Goal: Information Seeking & Learning: Understand process/instructions

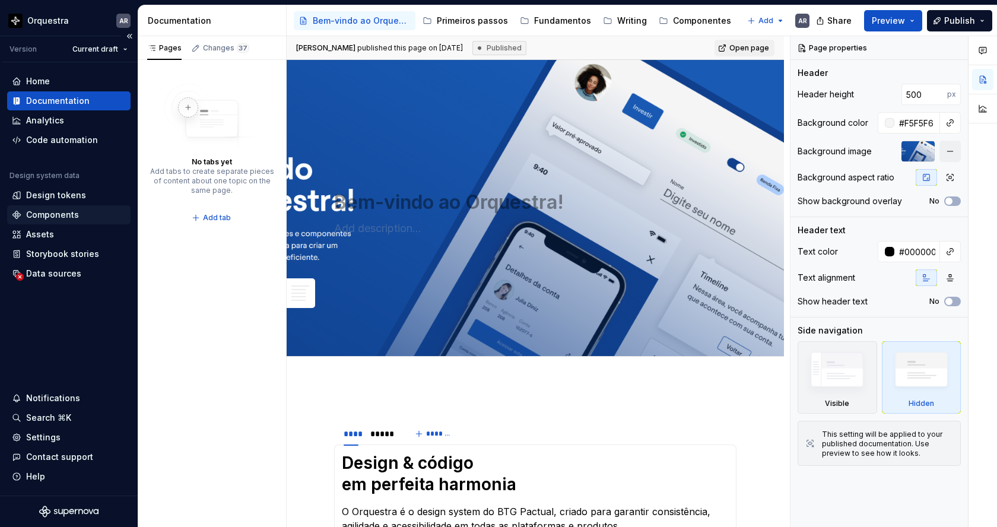
click at [52, 214] on div "Components" at bounding box center [52, 215] width 53 height 12
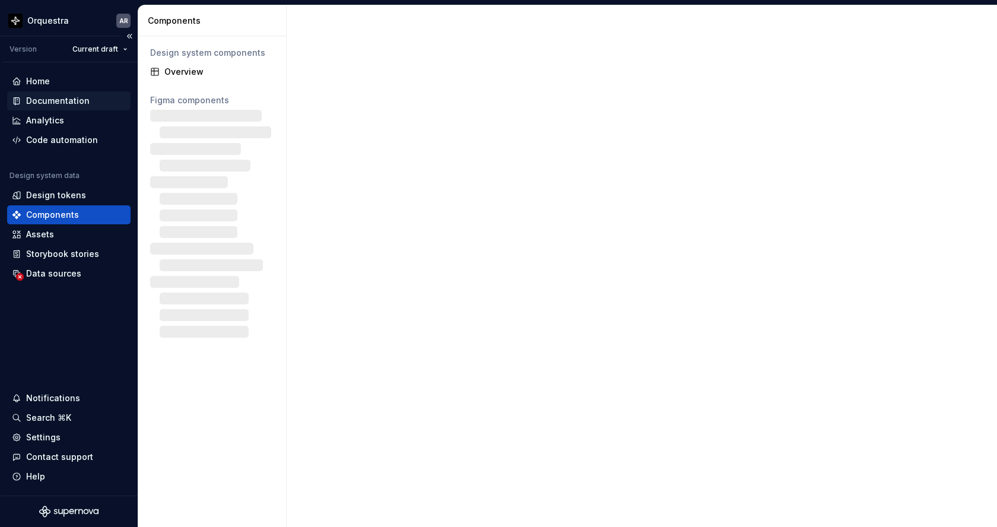
click at [65, 105] on div "Documentation" at bounding box center [57, 101] width 63 height 12
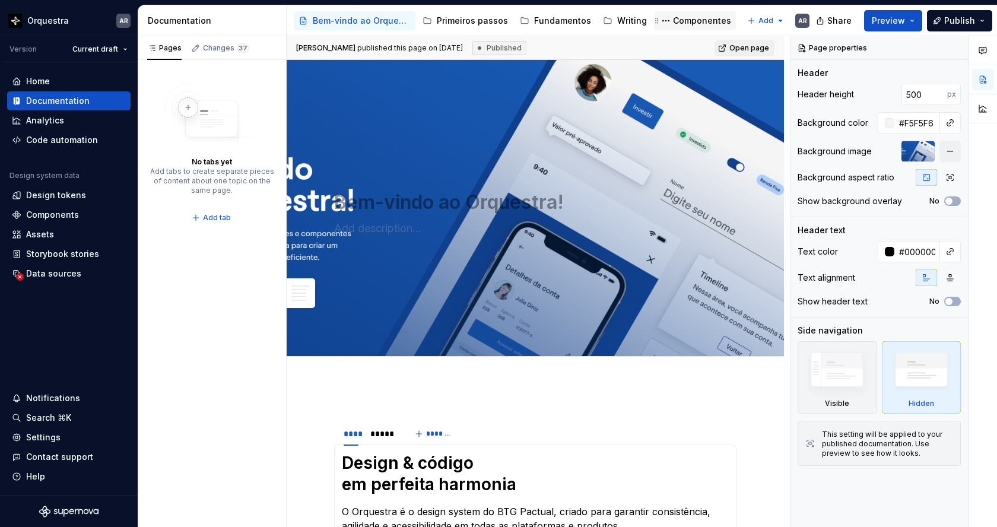
click at [675, 26] on div "Componentes" at bounding box center [702, 21] width 58 height 12
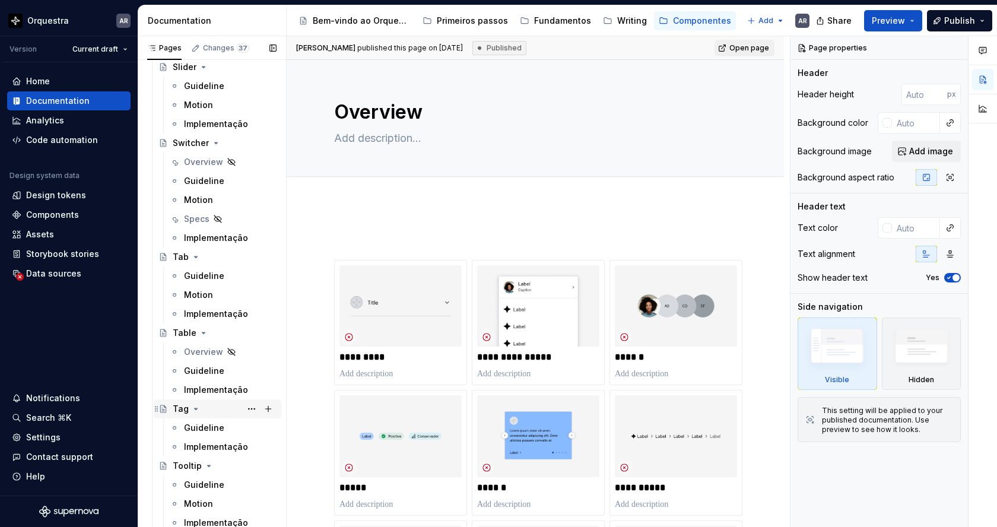
scroll to position [2864, 0]
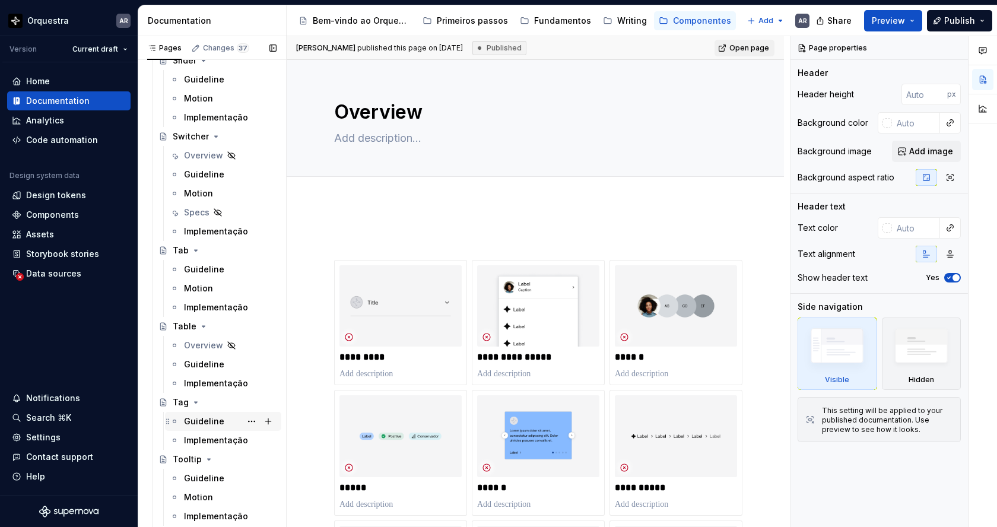
click at [214, 424] on div "Guideline" at bounding box center [204, 421] width 40 height 12
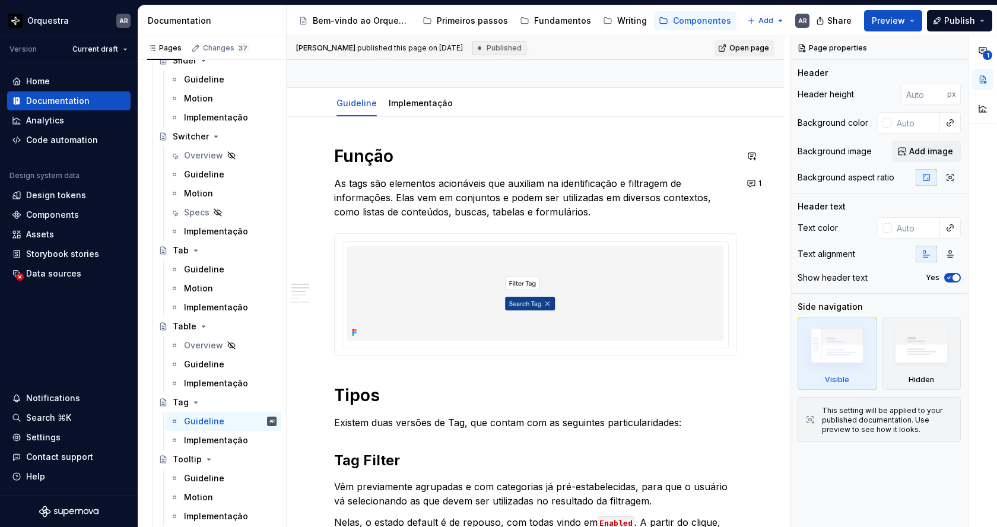
scroll to position [58, 0]
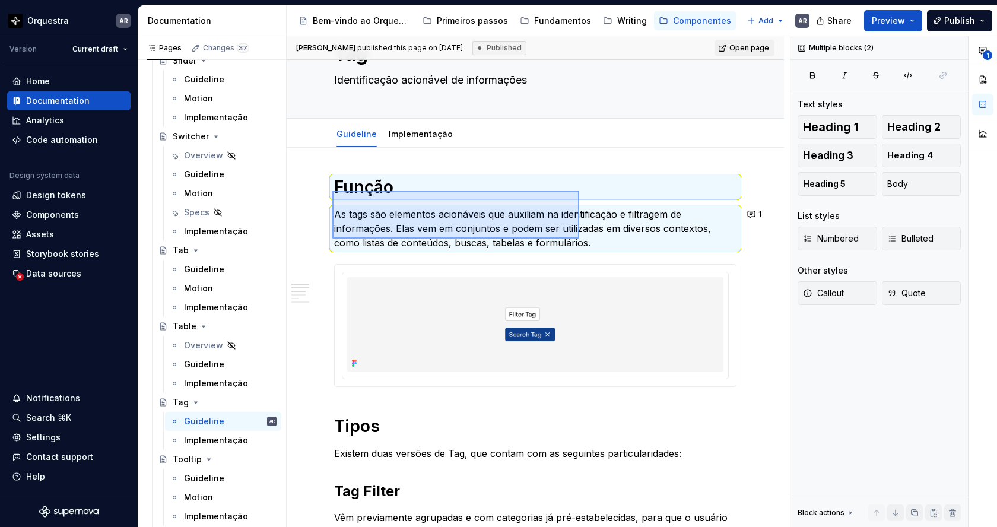
drag, startPoint x: 332, startPoint y: 190, endPoint x: 577, endPoint y: 244, distance: 250.4
click at [577, 244] on div "[PERSON_NAME] published this page on [DATE] Published Open page Tag Identificaç…" at bounding box center [538, 281] width 503 height 491
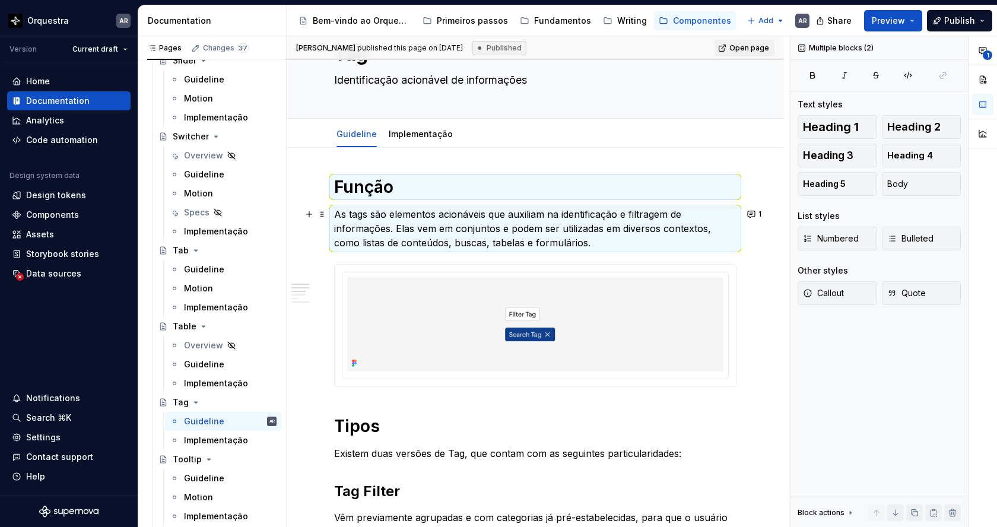
click at [506, 221] on p "As tags são elementos acionáveis que auxiliam na identificação e filtragem de i…" at bounding box center [535, 228] width 402 height 43
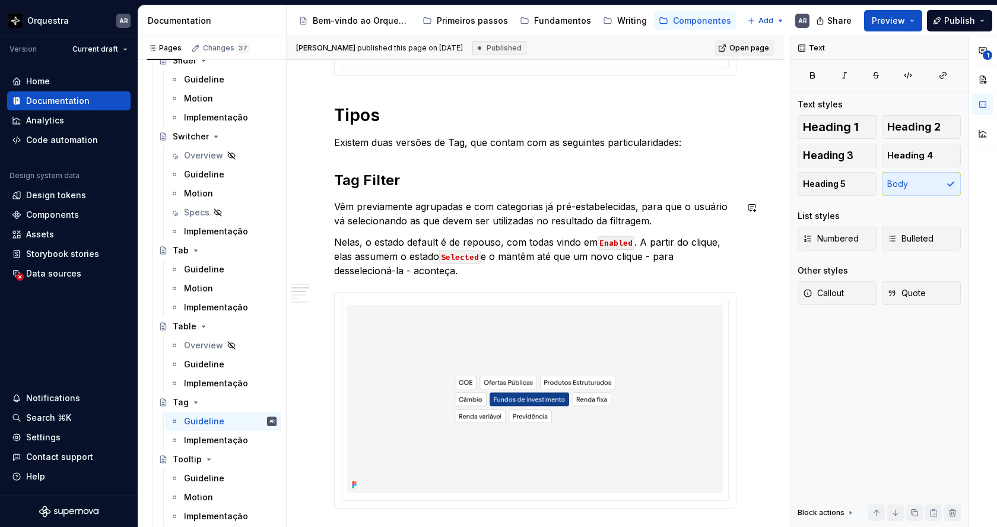
scroll to position [373, 0]
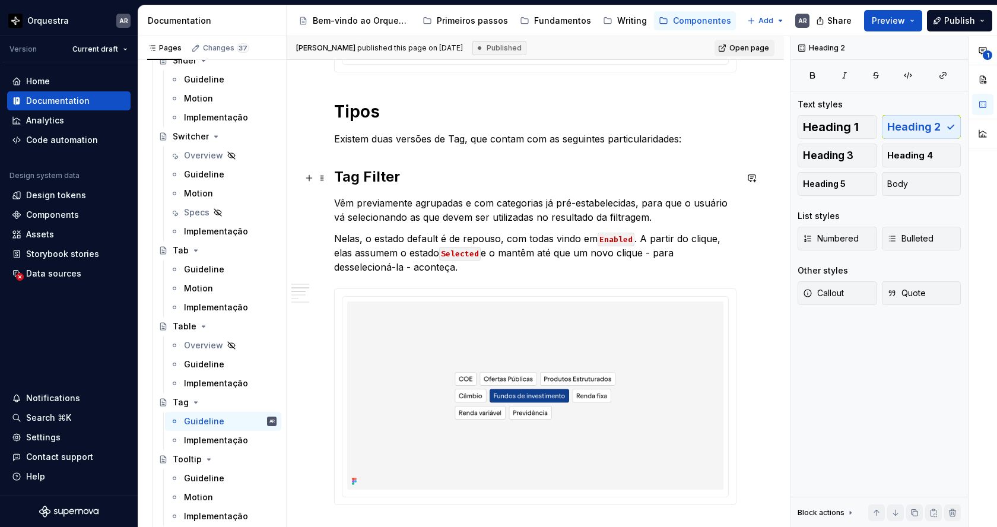
click at [369, 179] on h2 "Tag Filter" at bounding box center [535, 176] width 402 height 19
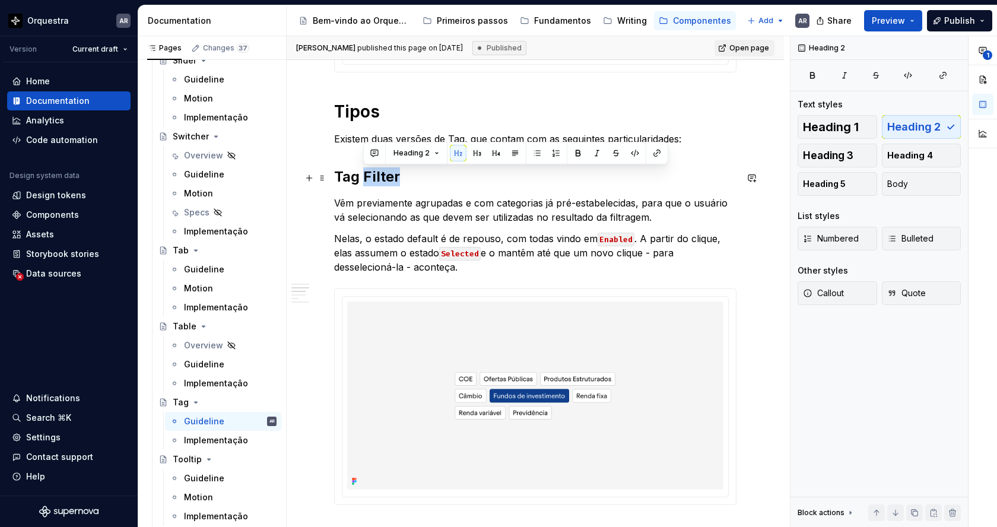
click at [369, 179] on h2 "Tag Filter" at bounding box center [535, 176] width 402 height 19
copy h2 "Tag Filter"
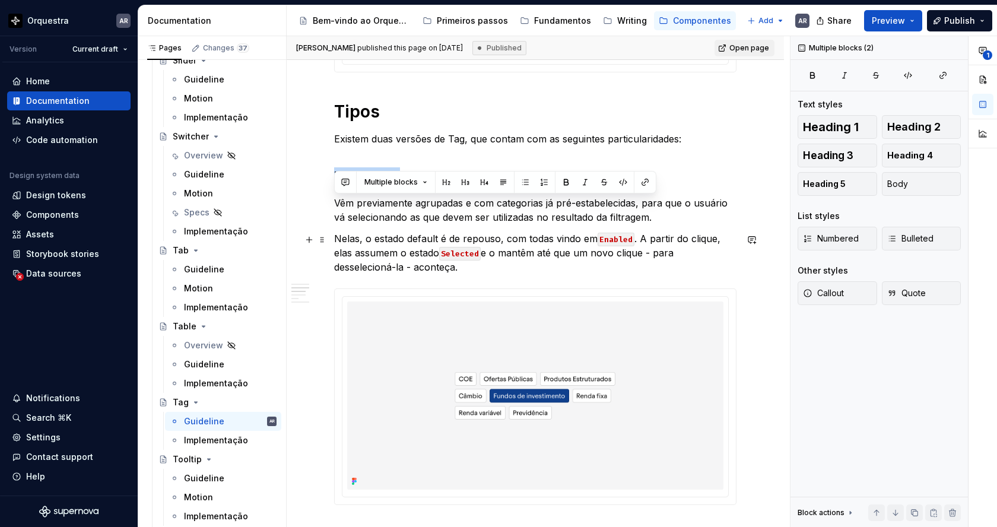
drag, startPoint x: 335, startPoint y: 204, endPoint x: 403, endPoint y: 269, distance: 94.8
copy div "Vêm previamente agrupadas e com categorias já pré-estabelecidas, para que o usu…"
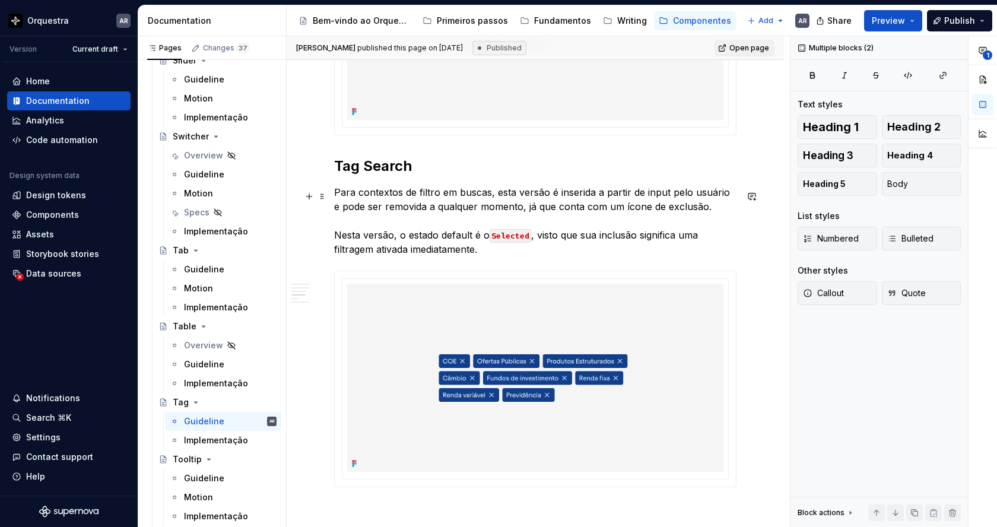
scroll to position [763, 0]
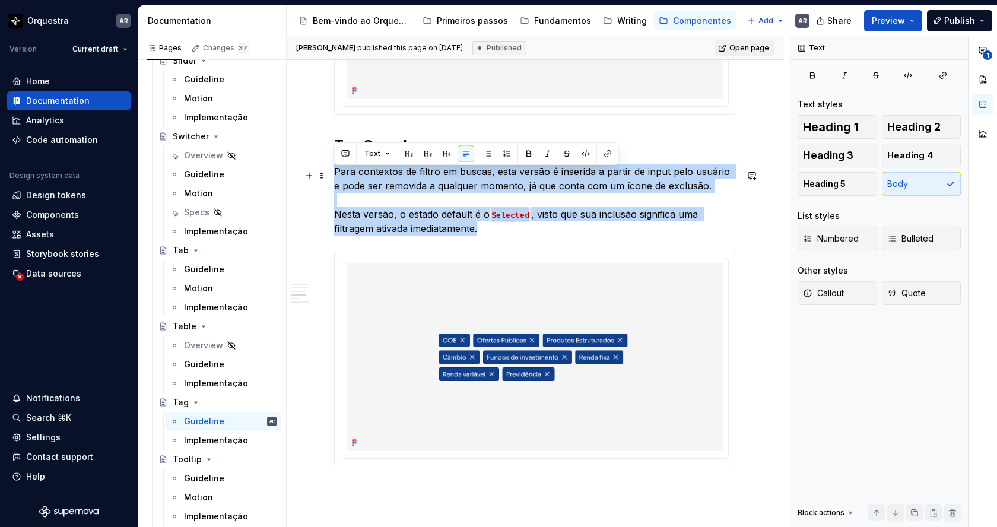
drag, startPoint x: 335, startPoint y: 171, endPoint x: 487, endPoint y: 237, distance: 165.0
click at [487, 236] on p "Para contextos de filtro em buscas, esta versão é inserida a partir de input pe…" at bounding box center [535, 199] width 402 height 71
copy p "Para contextos de filtro em buscas, esta versão é inserida a partir de input pe…"
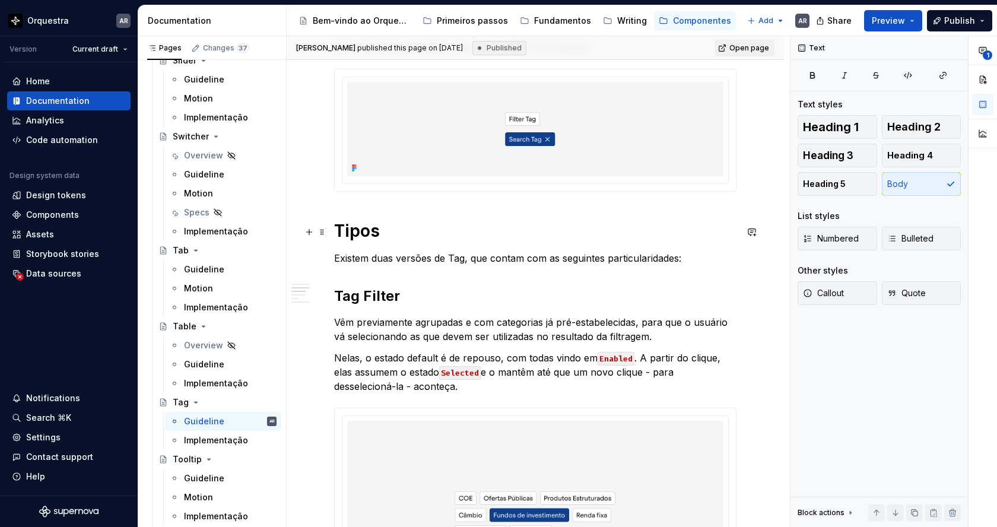
scroll to position [257, 0]
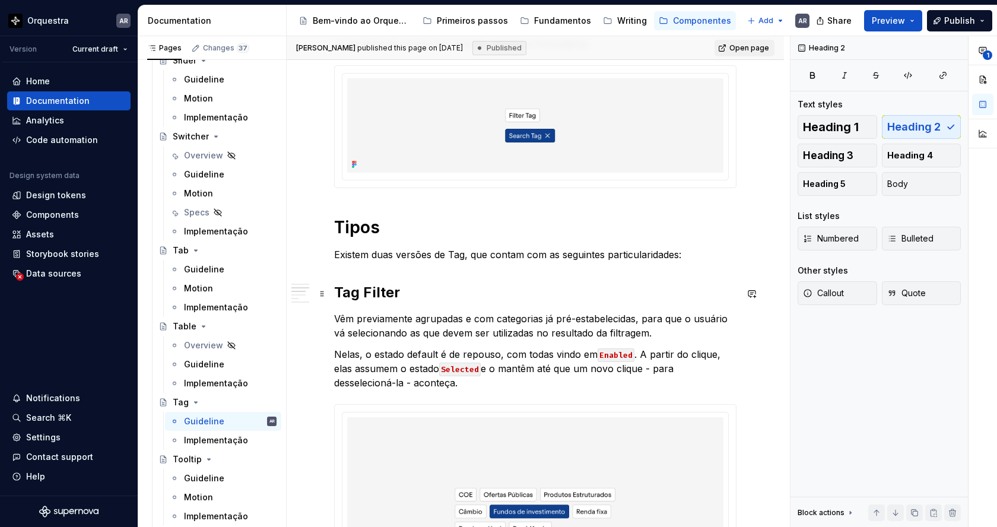
click at [418, 299] on h2 "Tag Filter" at bounding box center [535, 292] width 402 height 19
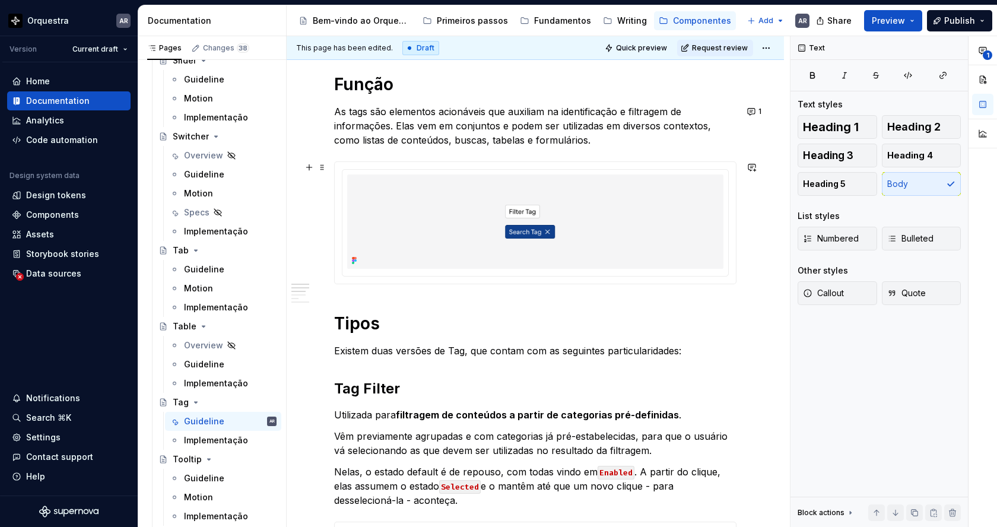
scroll to position [155, 0]
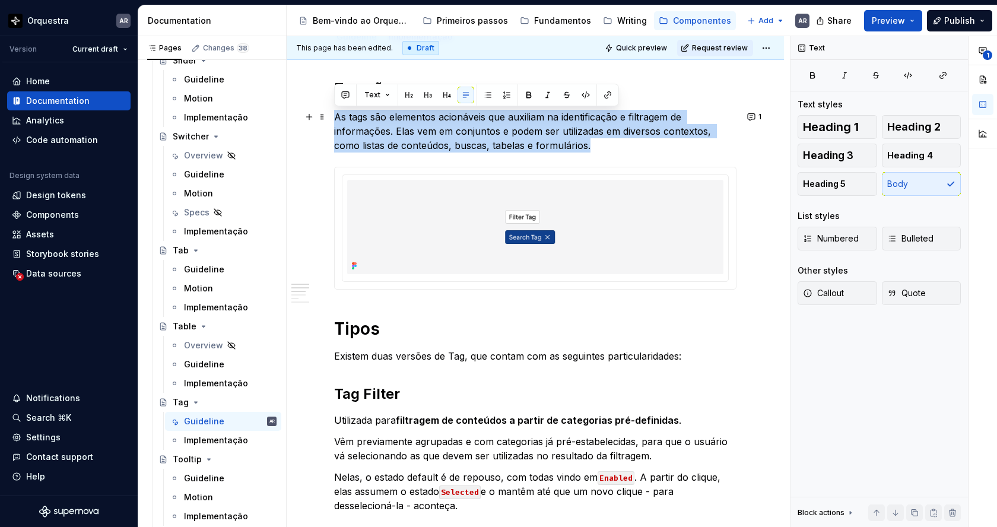
drag, startPoint x: 567, startPoint y: 145, endPoint x: 336, endPoint y: 117, distance: 232.5
click at [336, 117] on p "As tags são elementos acionáveis que auxiliam na identificação e filtragem de i…" at bounding box center [535, 131] width 402 height 43
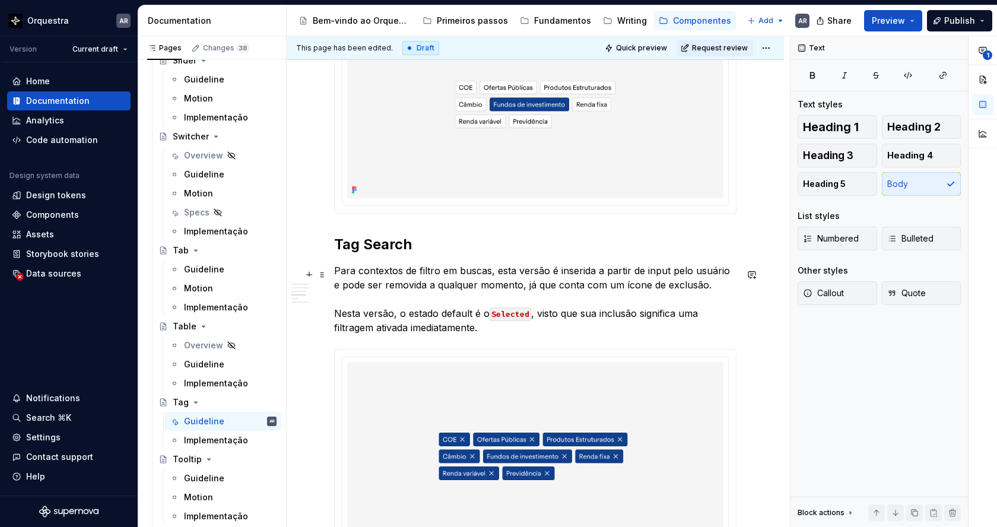
scroll to position [760, 0]
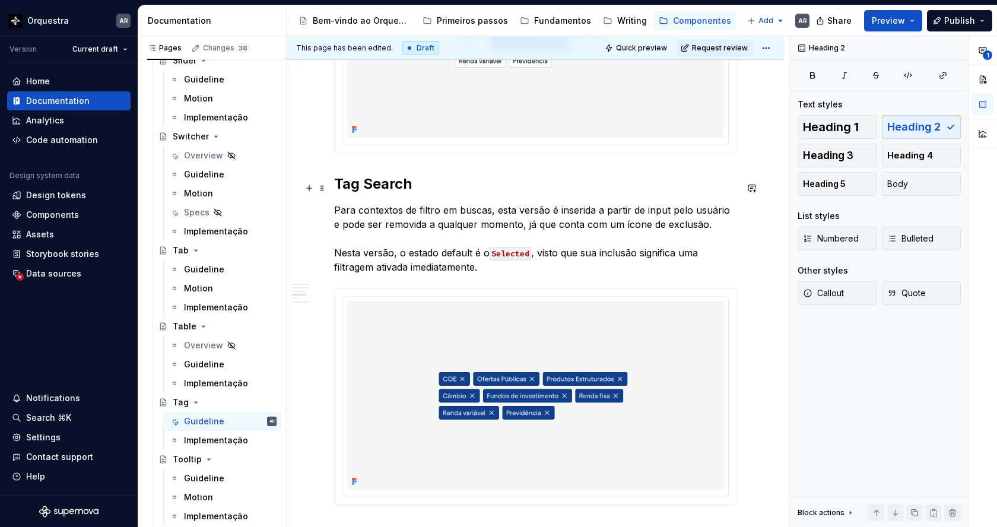
click at [436, 186] on h2 "Tag Search" at bounding box center [535, 183] width 402 height 19
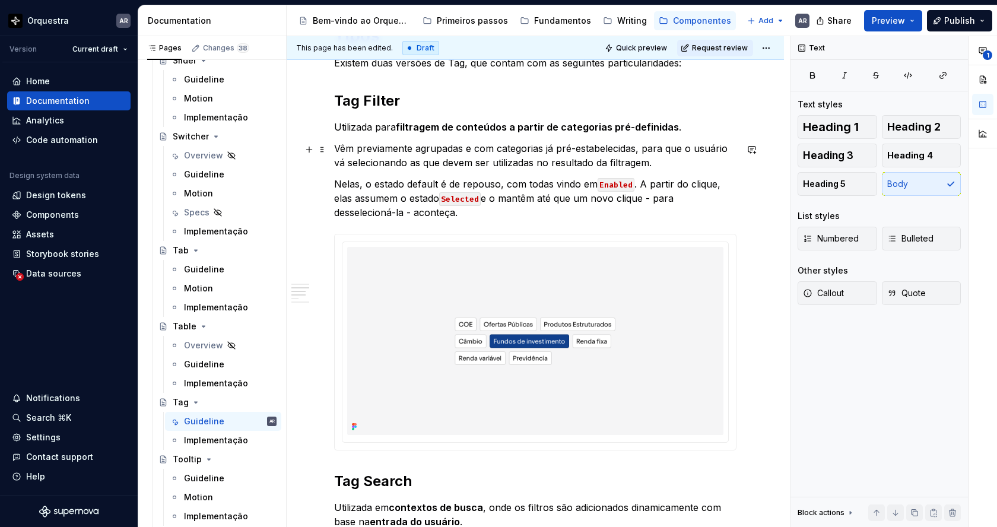
scroll to position [460, 0]
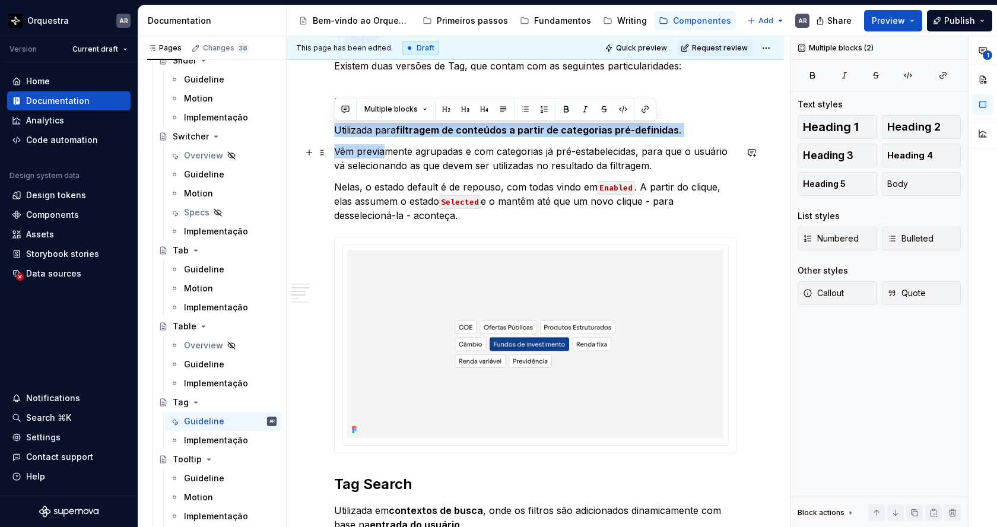
drag, startPoint x: 336, startPoint y: 130, endPoint x: 384, endPoint y: 158, distance: 56.4
click at [384, 158] on p "Vêm previamente agrupadas e com categorias já pré-estabelecidas, para que o usu…" at bounding box center [535, 158] width 402 height 28
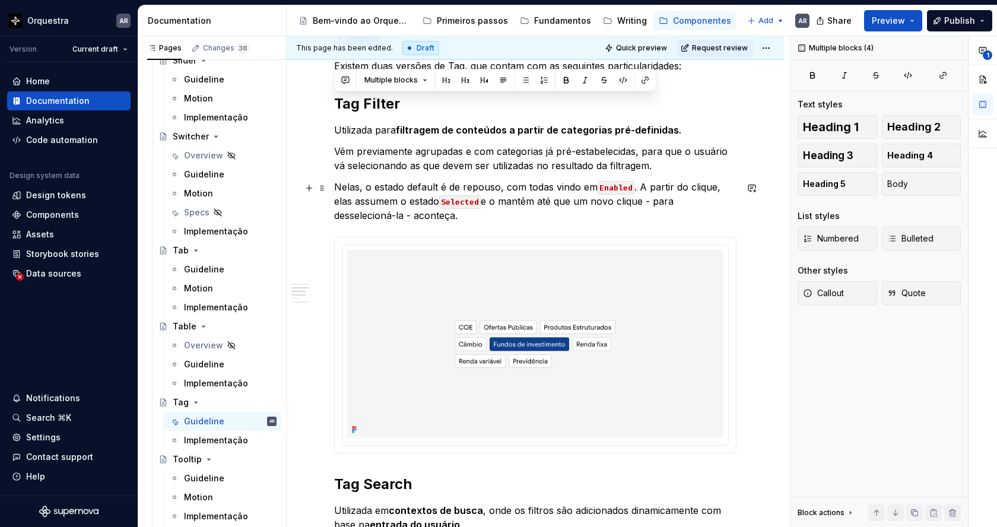
drag, startPoint x: 336, startPoint y: 104, endPoint x: 401, endPoint y: 211, distance: 124.0
copy div "Tag Filter Utilizada para filtragem de conteúdos a partir de categorias pré-def…"
type textarea "*"
click at [438, 162] on p "Vêm previamente agrupadas e com categorias já pré-estabelecidas, para que o usu…" at bounding box center [535, 158] width 402 height 28
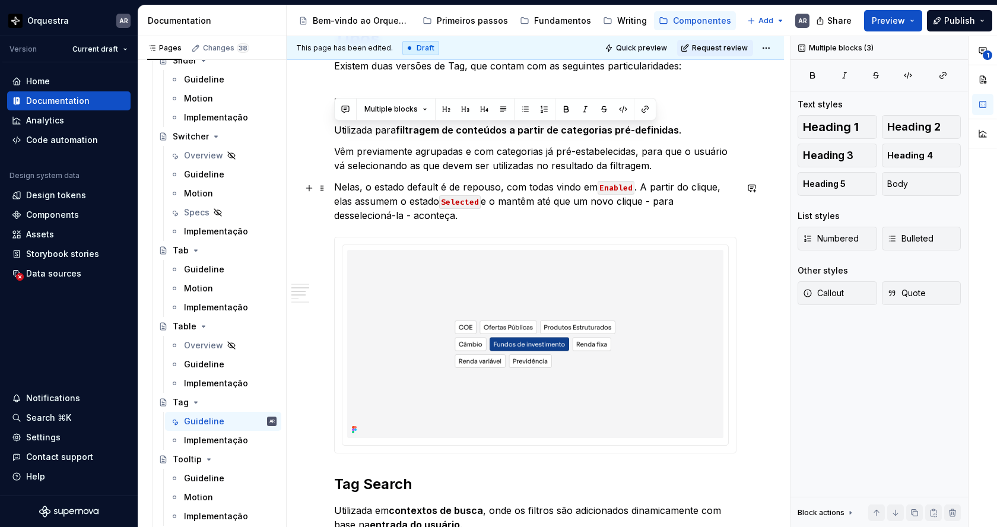
drag, startPoint x: 336, startPoint y: 129, endPoint x: 403, endPoint y: 220, distance: 113.2
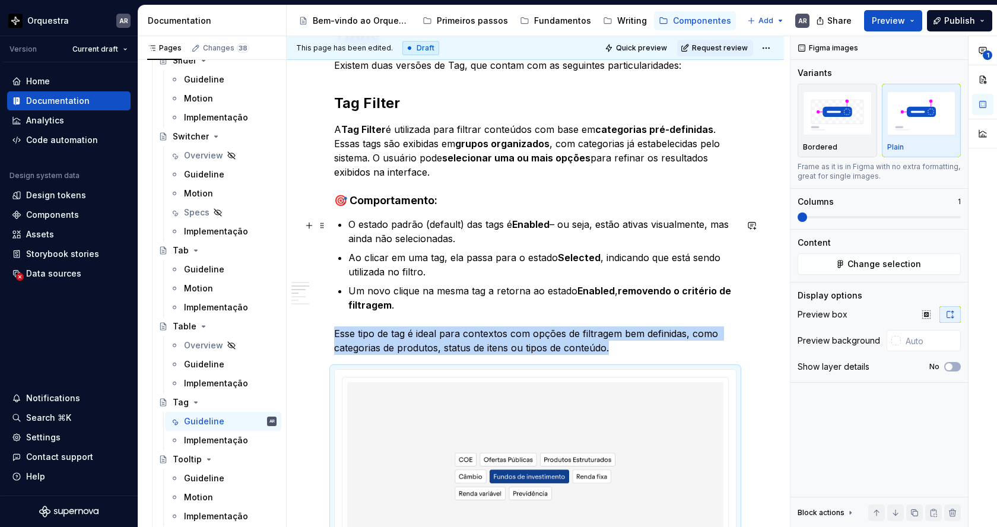
scroll to position [466, 0]
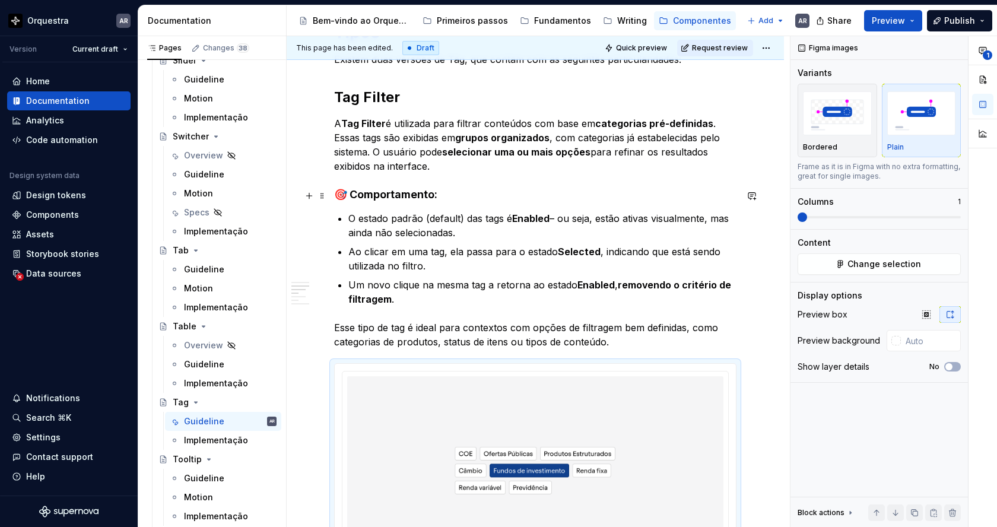
click at [349, 195] on h4 "🎯 Comportamento:" at bounding box center [535, 195] width 402 height 14
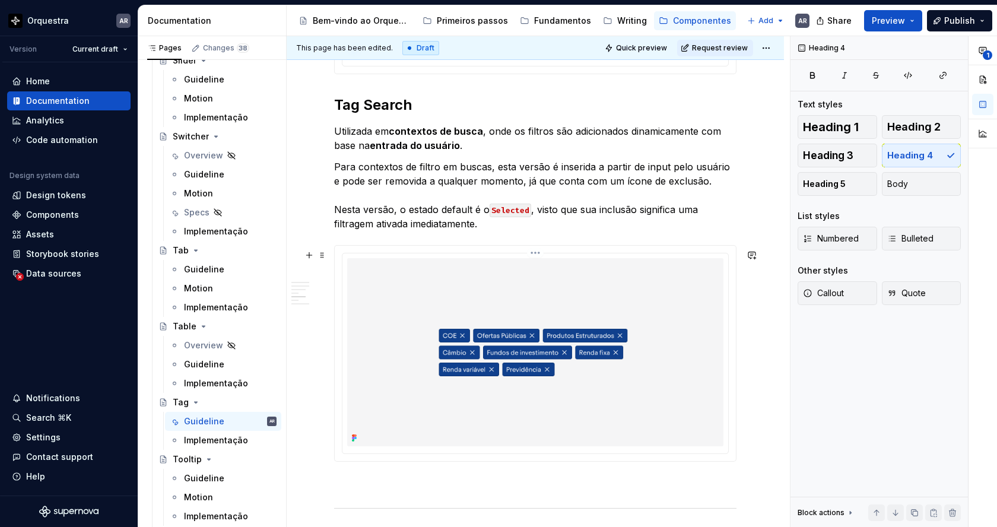
scroll to position [971, 0]
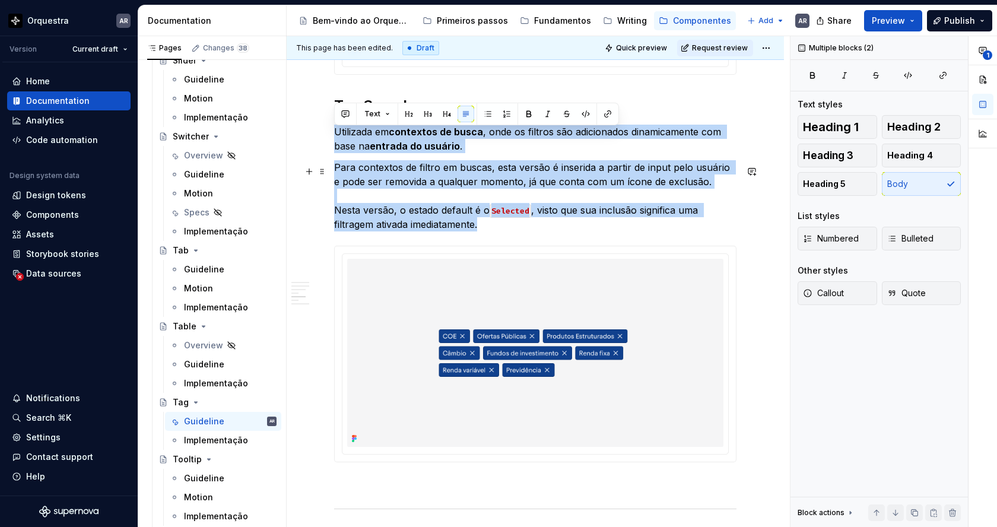
drag, startPoint x: 335, startPoint y: 134, endPoint x: 491, endPoint y: 233, distance: 184.9
click at [491, 233] on div "Função As Tags são elementos interativos que auxiliam na identificação, categor…" at bounding box center [535, 189] width 402 height 1852
copy div "Utilizada em contextos de busca , onde os filtros são adicionados dinamicamente…"
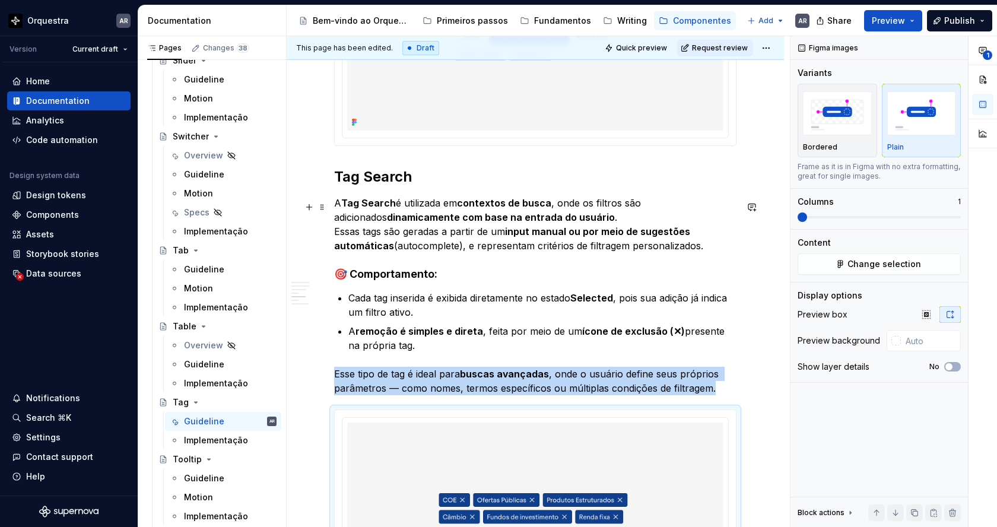
scroll to position [900, 0]
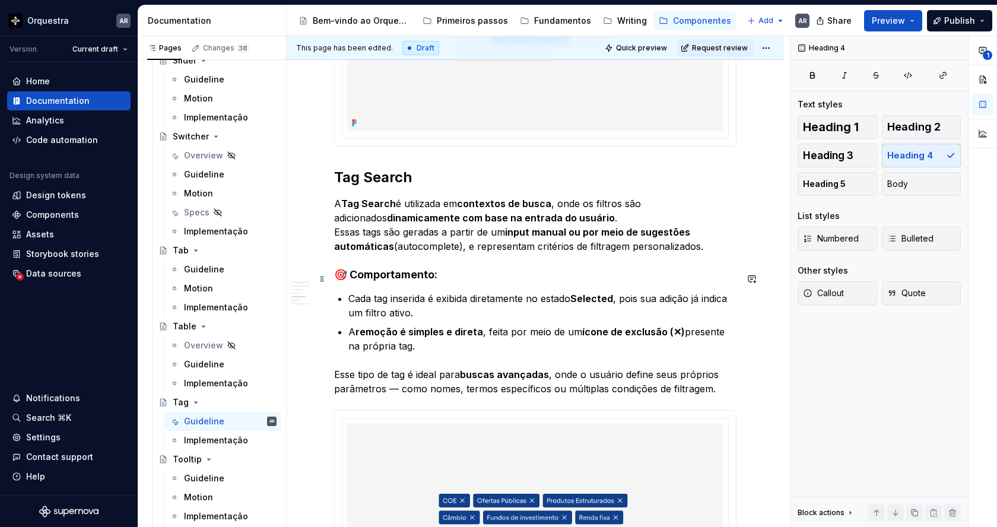
click at [351, 279] on h4 "🎯 Comportamento:" at bounding box center [535, 275] width 402 height 14
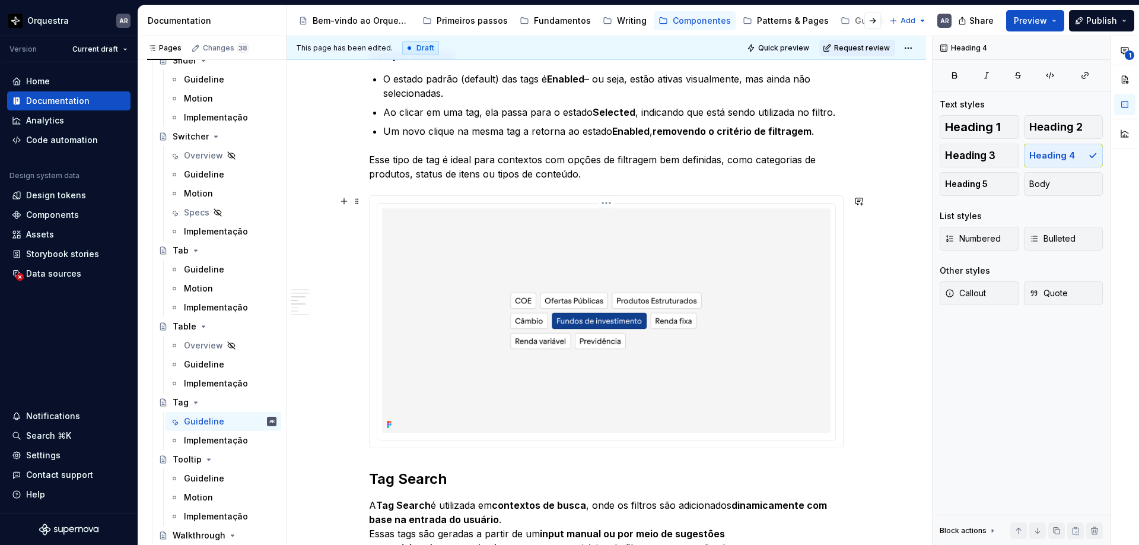
scroll to position [602, 0]
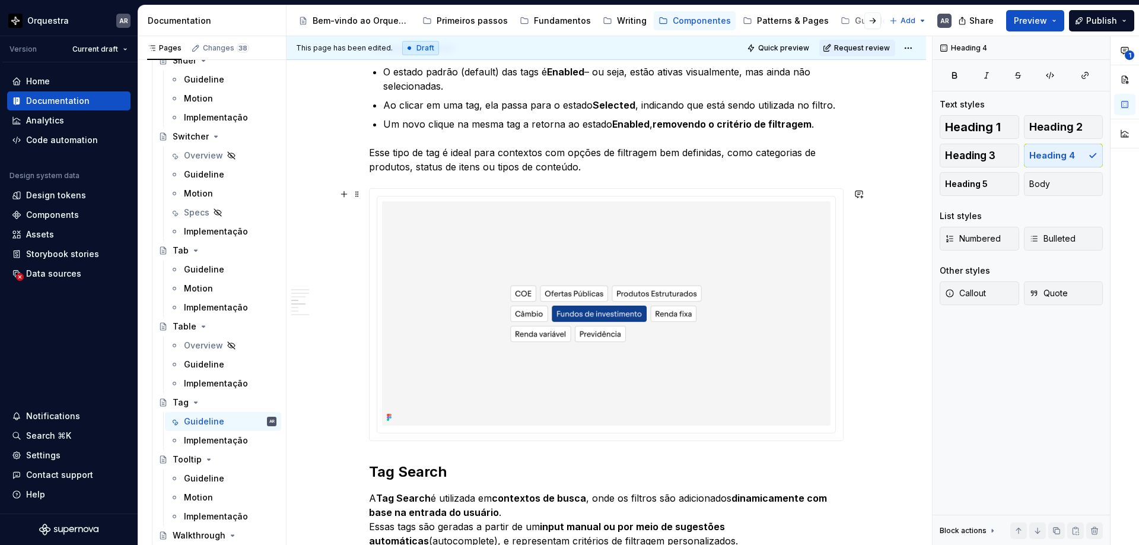
click at [477, 441] on div at bounding box center [606, 314] width 475 height 253
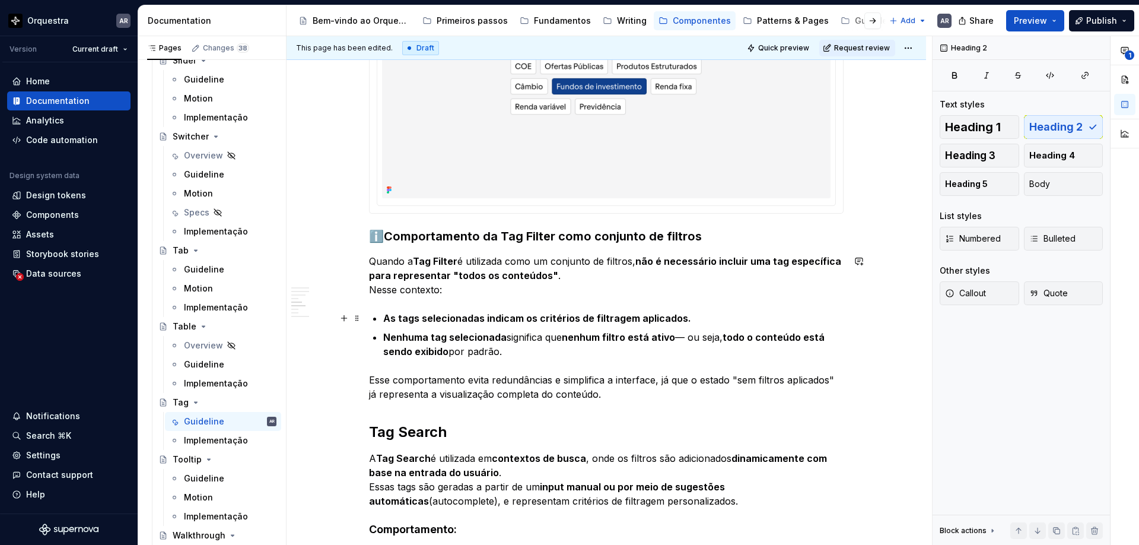
scroll to position [851, 0]
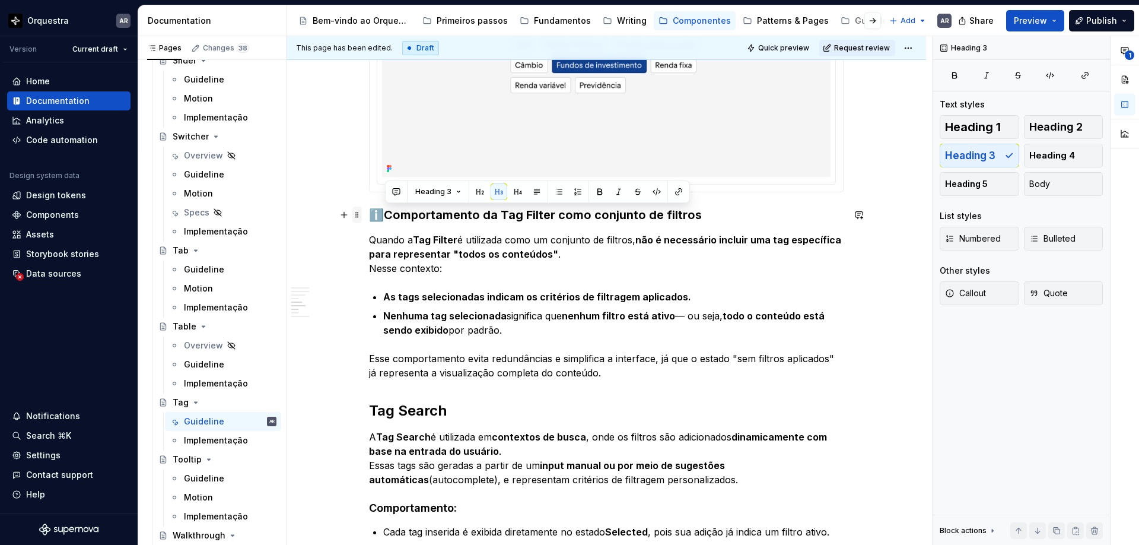
drag, startPoint x: 389, startPoint y: 212, endPoint x: 358, endPoint y: 212, distance: 30.9
click at [369, 212] on div "Função As Tags são elementos interativos que auxiliam na identificação, categor…" at bounding box center [606, 463] width 475 height 2158
click at [706, 218] on h3 "Comportamento da Tag Filter como conjunto de filtros" at bounding box center [606, 214] width 475 height 17
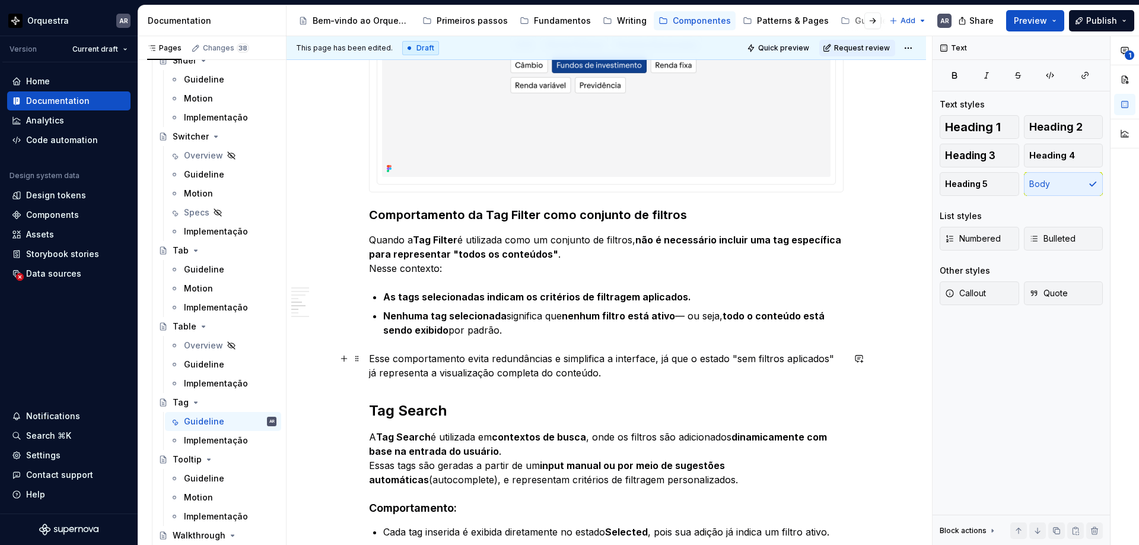
click at [619, 377] on p "Esse comportamento evita redundâncias e simplifica a interface, já que o estado…" at bounding box center [606, 365] width 475 height 28
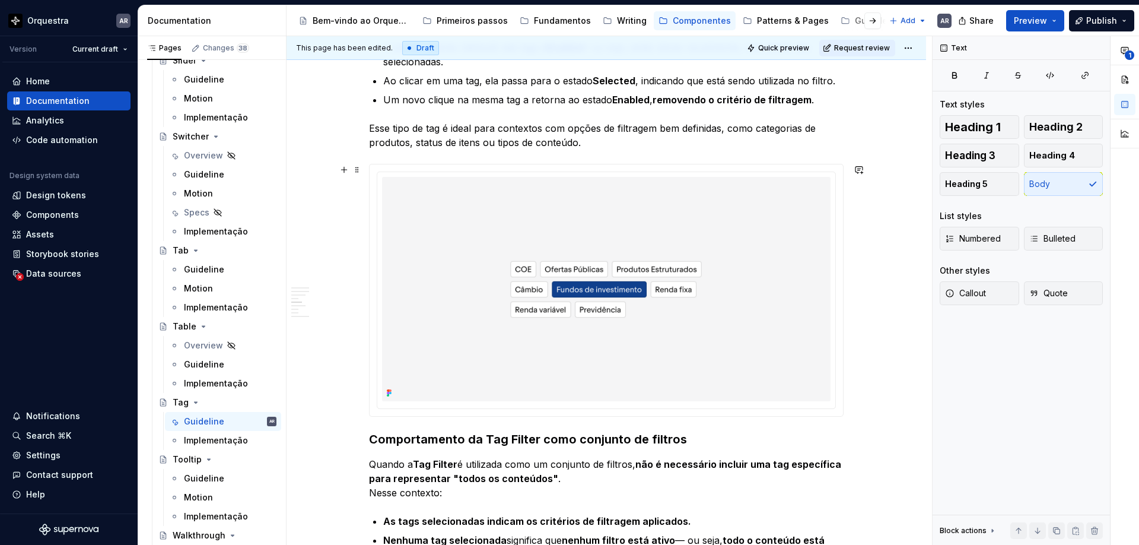
scroll to position [611, 0]
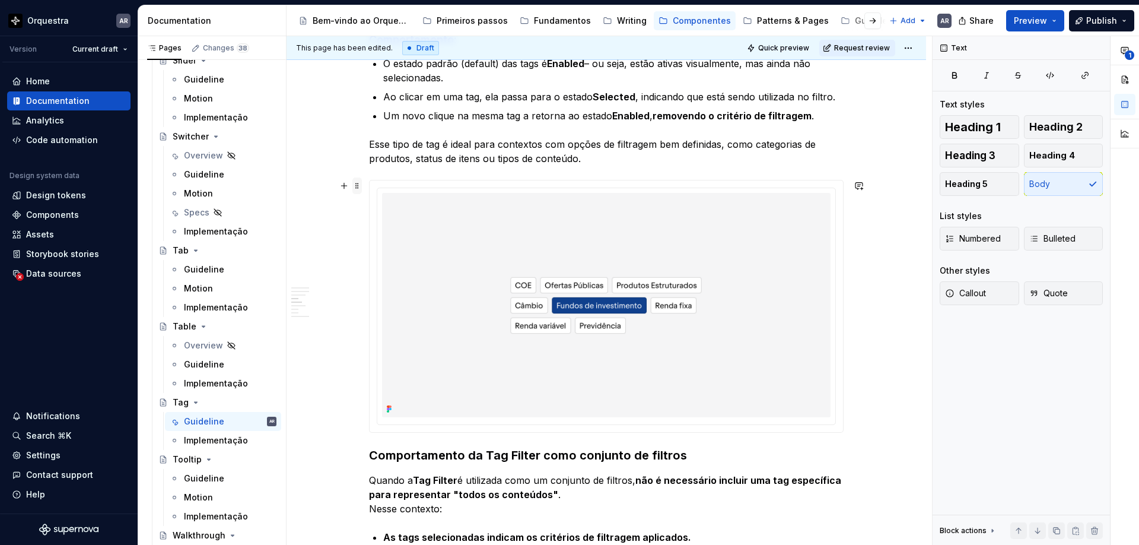
click at [358, 187] on span at bounding box center [356, 185] width 9 height 17
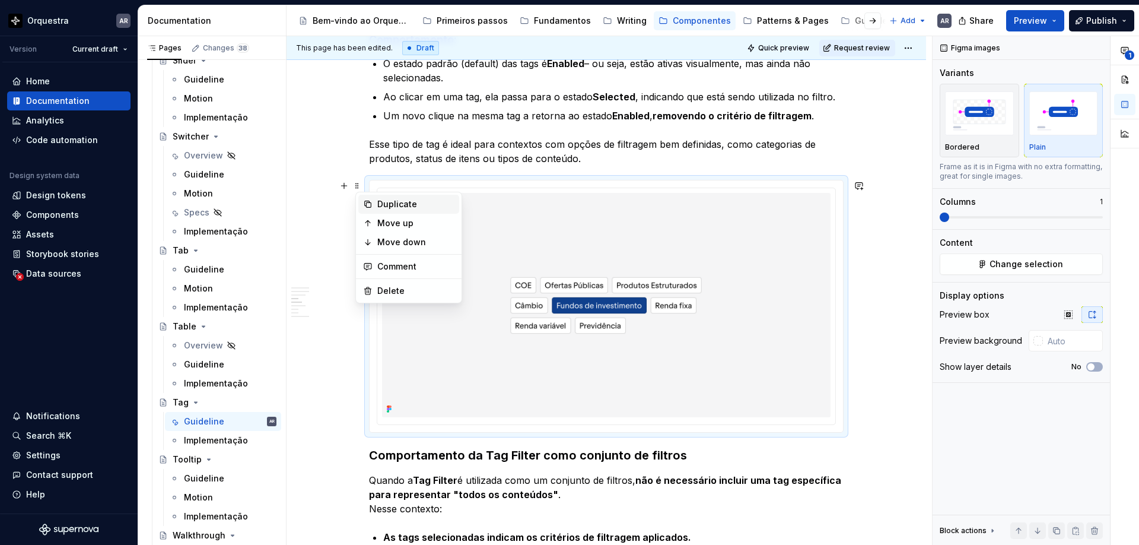
click at [390, 209] on div "Duplicate" at bounding box center [415, 204] width 77 height 12
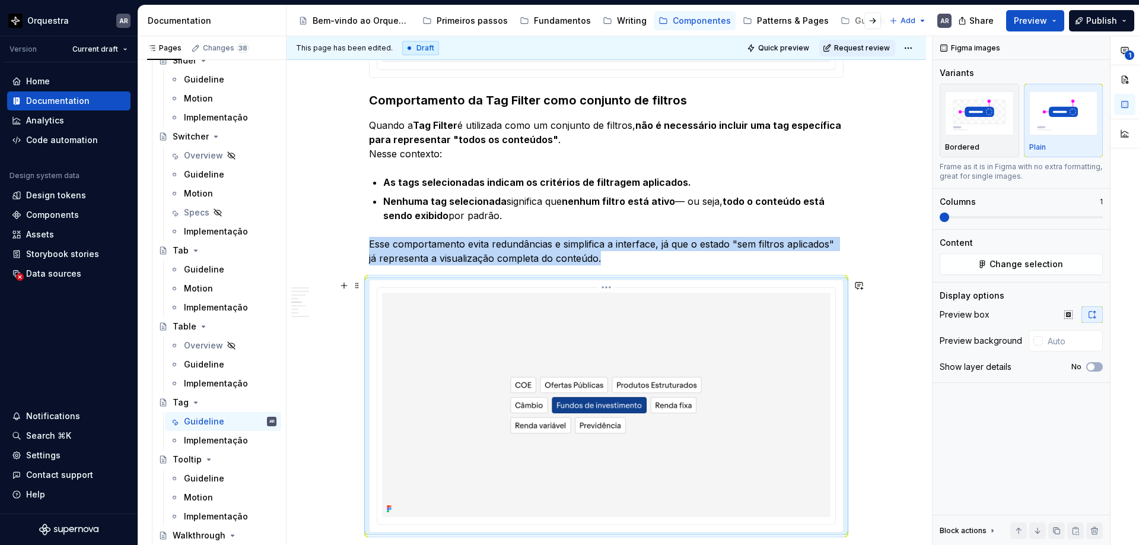
scroll to position [1001, 0]
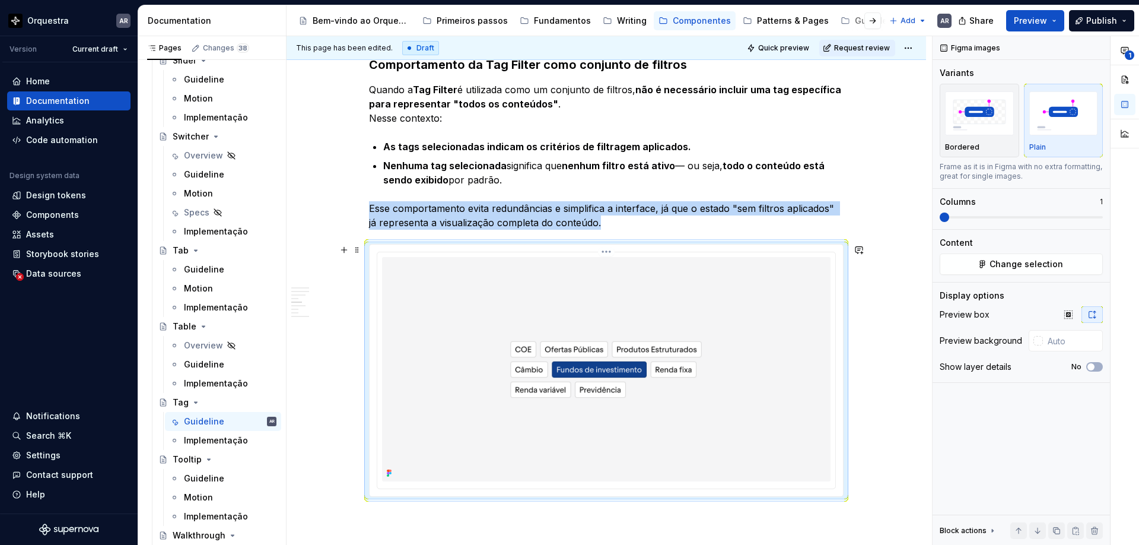
click at [778, 329] on img at bounding box center [606, 369] width 449 height 224
click at [996, 262] on span "Change selection" at bounding box center [1027, 264] width 74 height 12
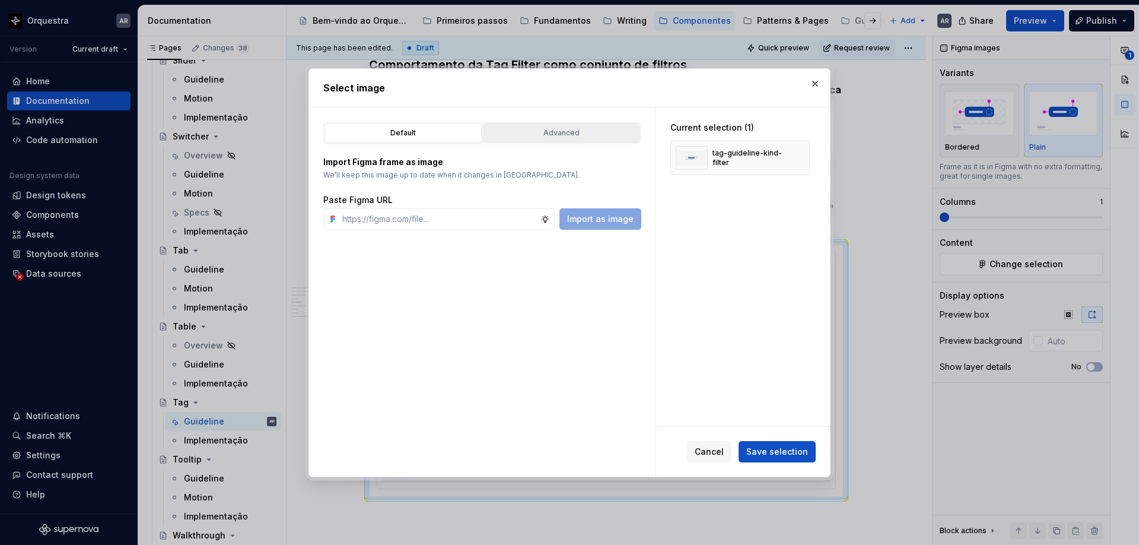
click at [607, 132] on div "Advanced" at bounding box center [561, 133] width 149 height 12
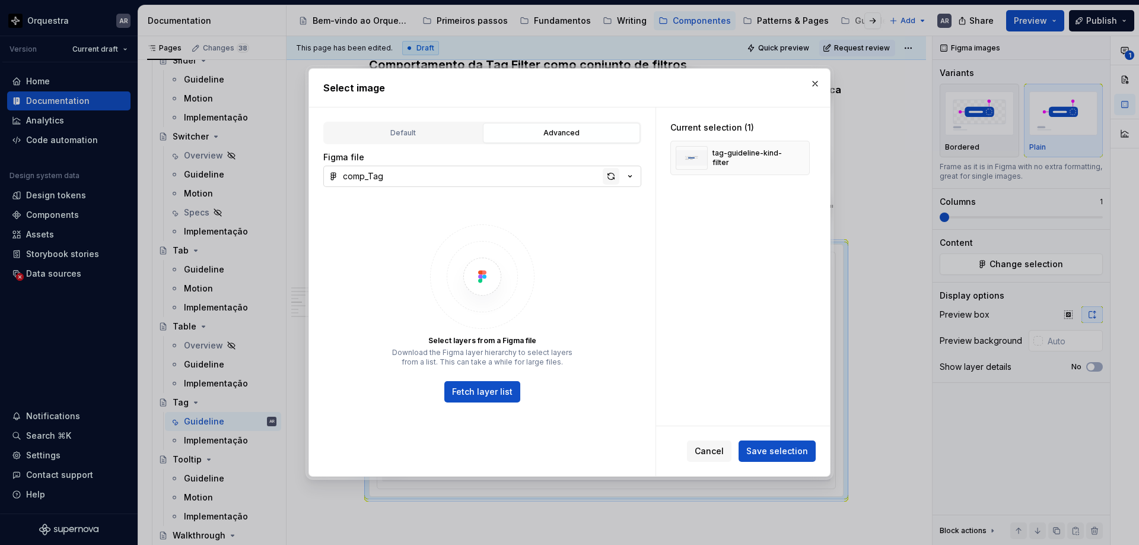
click at [608, 179] on div "button" at bounding box center [611, 176] width 17 height 17
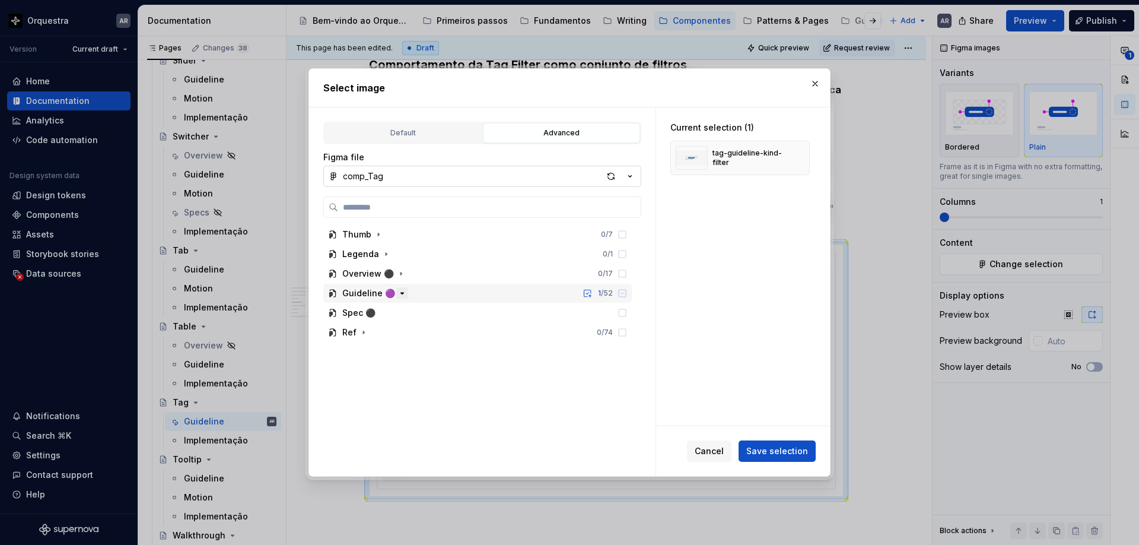
click at [401, 293] on icon "button" at bounding box center [402, 293] width 3 height 1
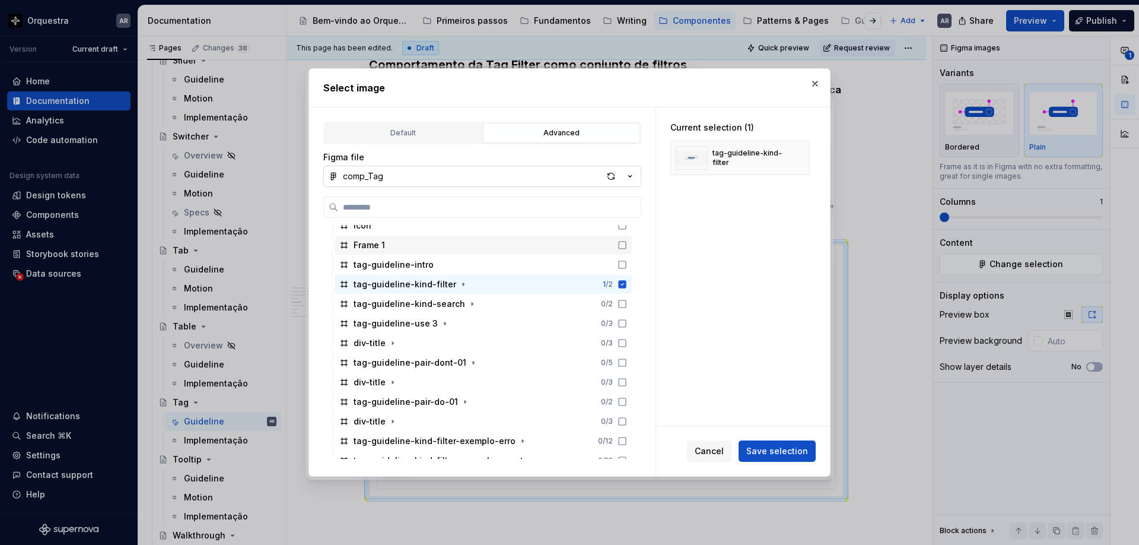
scroll to position [157, 0]
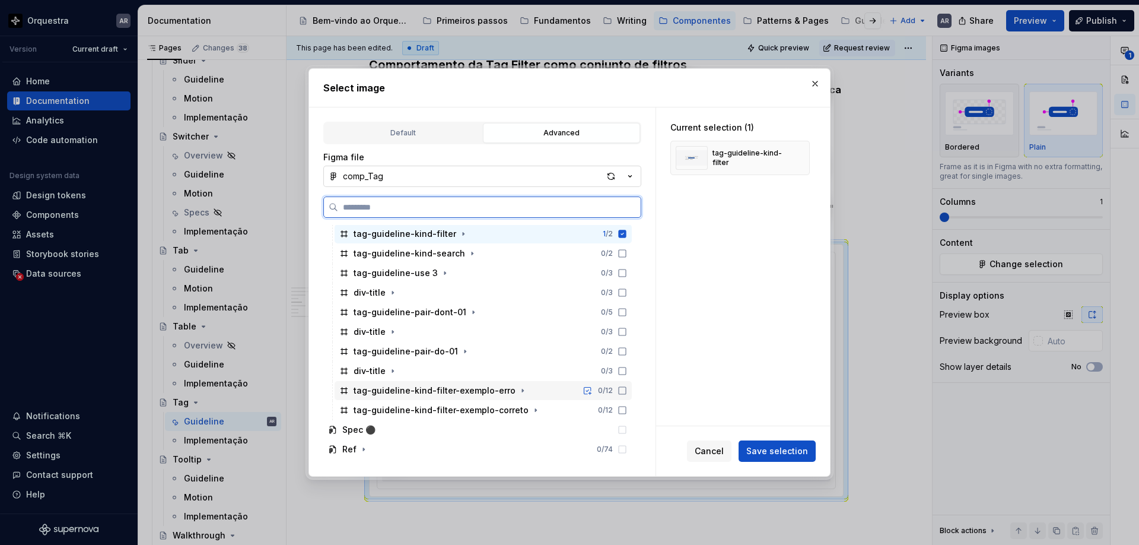
click at [627, 393] on icon at bounding box center [622, 390] width 9 height 9
click at [627, 410] on icon at bounding box center [622, 409] width 9 height 9
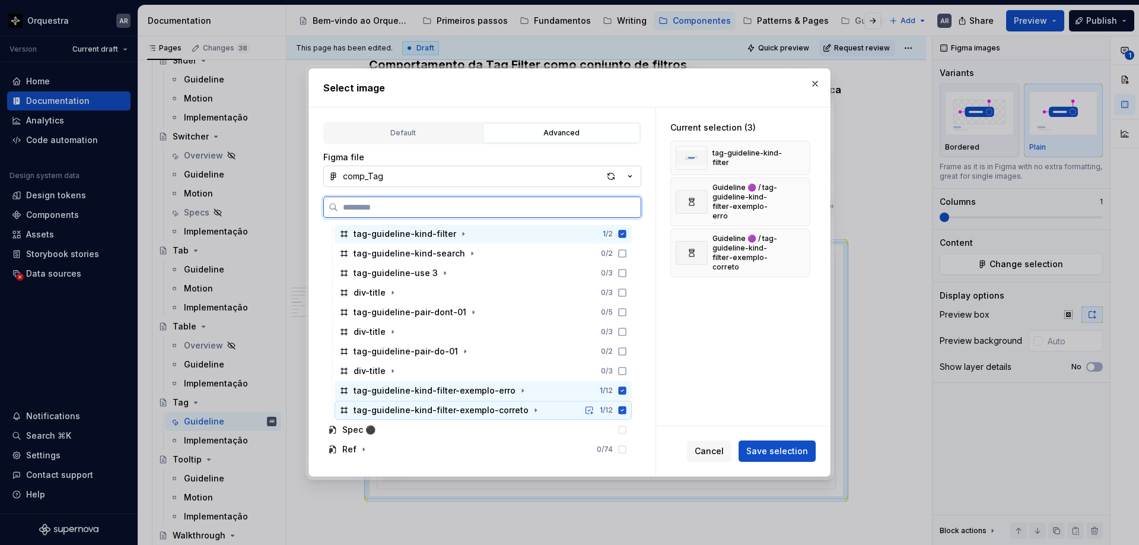
click at [627, 409] on icon at bounding box center [623, 410] width 8 height 8
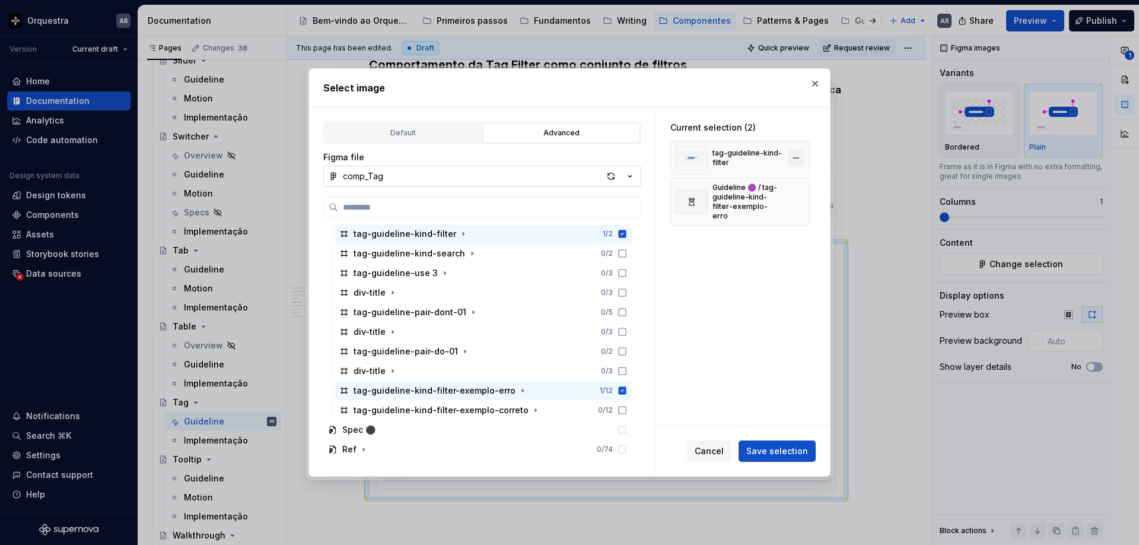
click at [803, 158] on button "button" at bounding box center [796, 158] width 17 height 17
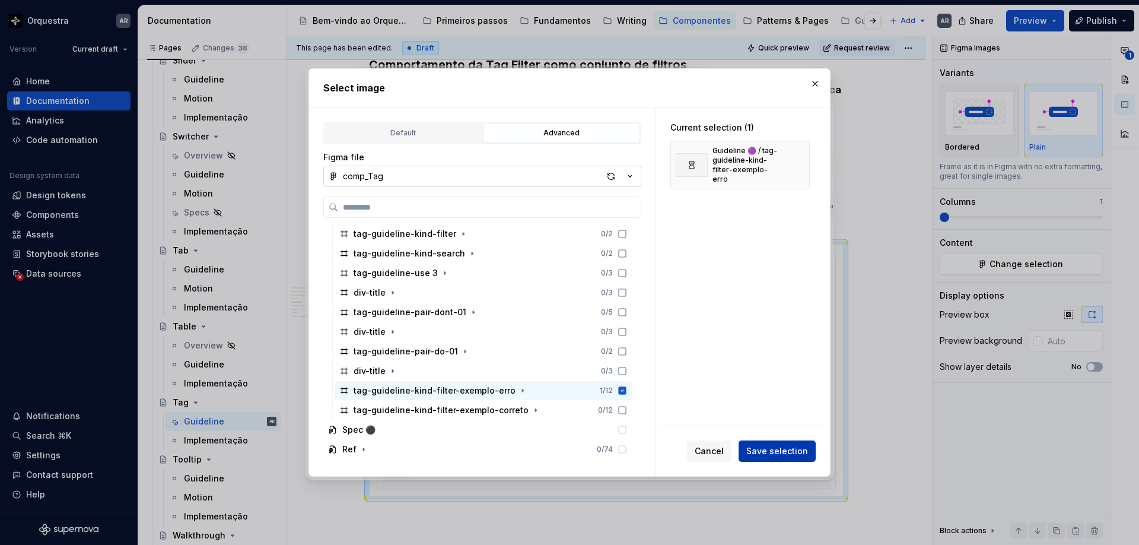
click at [792, 448] on span "Save selection" at bounding box center [777, 451] width 62 height 12
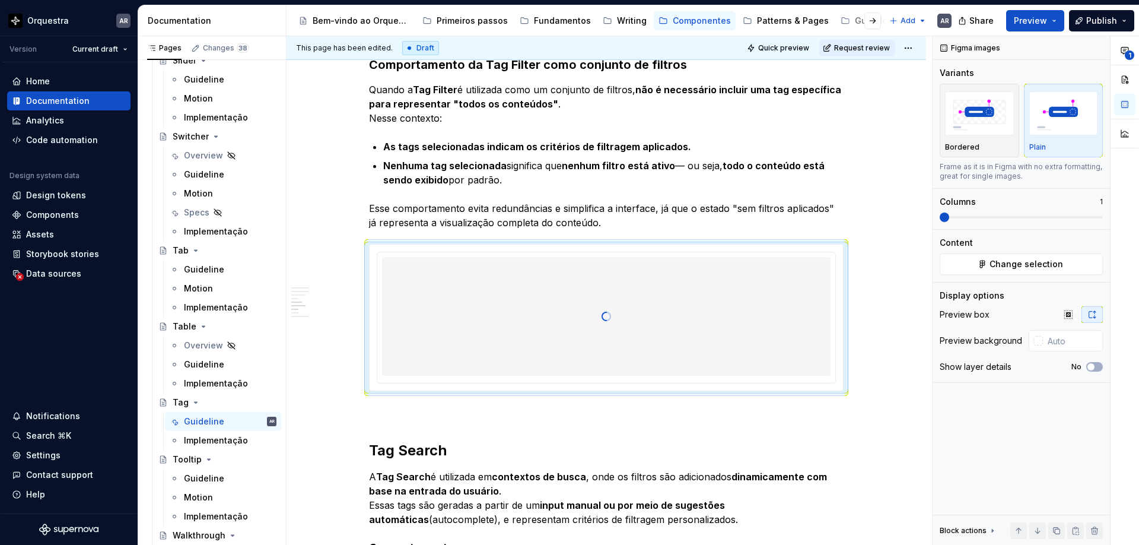
type textarea "*"
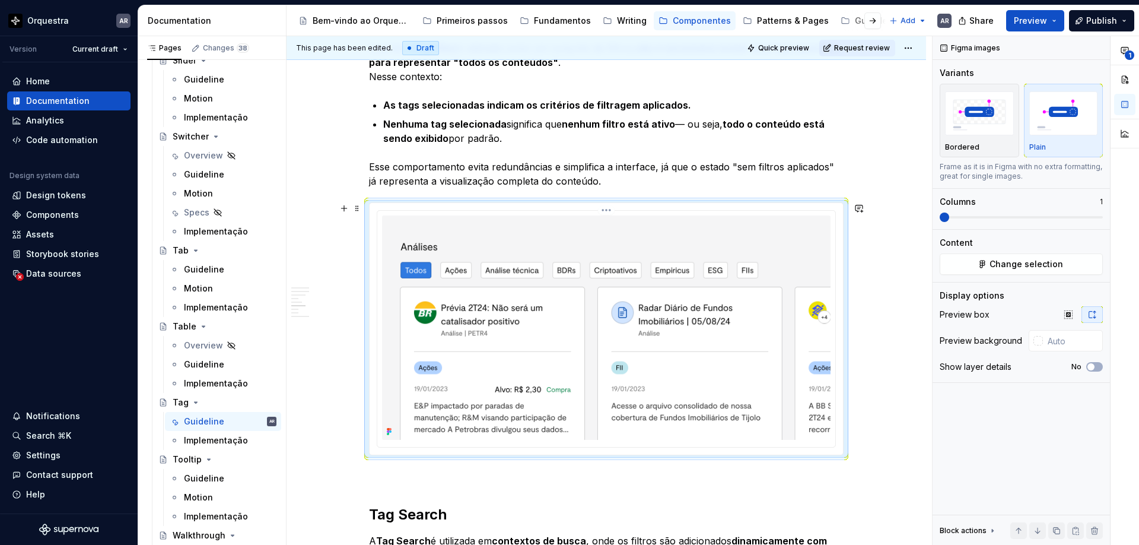
scroll to position [1044, 0]
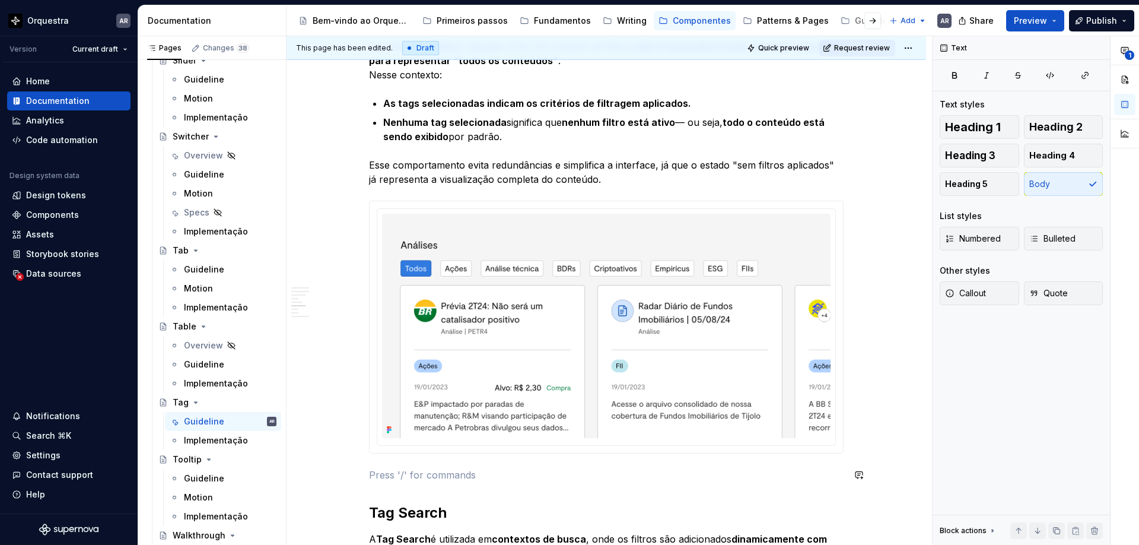
click at [454, 466] on div "Função As Tags são elementos interativos que auxiliam na identificação, categor…" at bounding box center [606, 409] width 475 height 2439
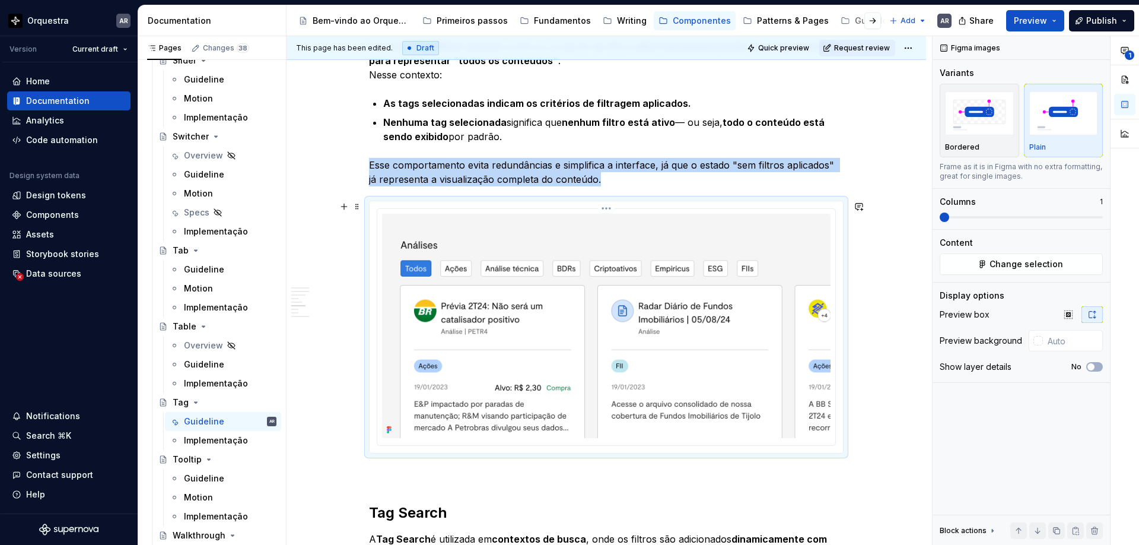
click at [572, 319] on img at bounding box center [606, 326] width 449 height 224
click at [960, 216] on span at bounding box center [1021, 217] width 163 height 2
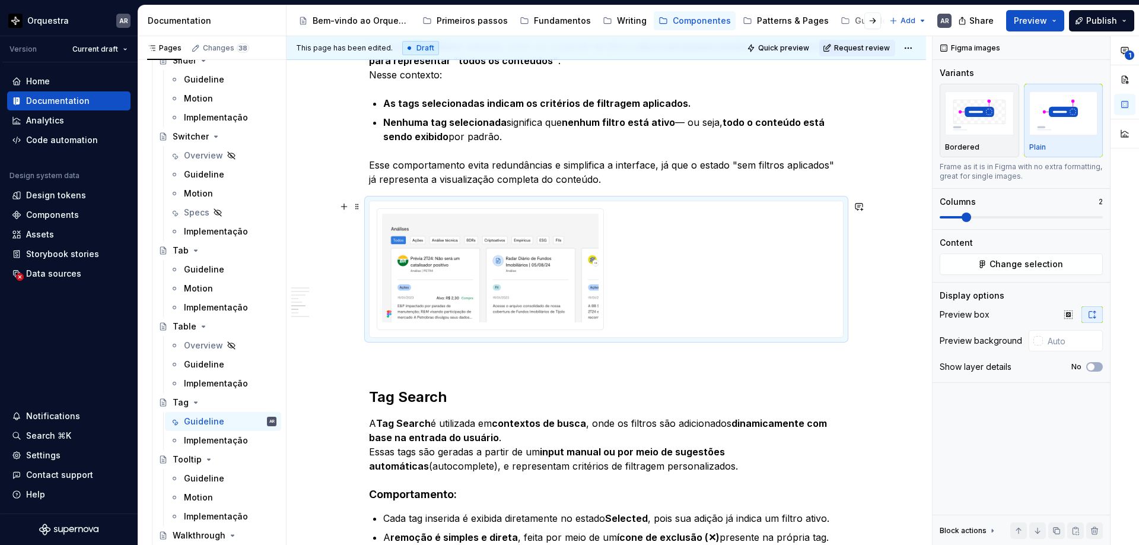
click at [656, 312] on div at bounding box center [606, 269] width 459 height 122
click at [636, 329] on div at bounding box center [606, 269] width 473 height 136
click at [636, 338] on div at bounding box center [606, 269] width 475 height 137
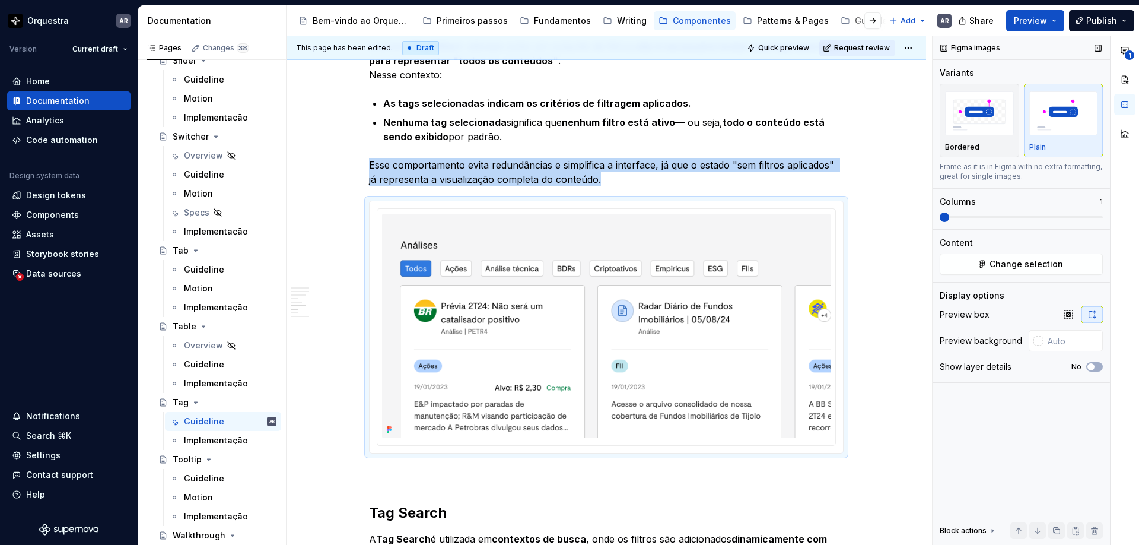
click at [940, 217] on span at bounding box center [940, 217] width 0 height 2
click at [996, 317] on icon "button" at bounding box center [1068, 314] width 9 height 9
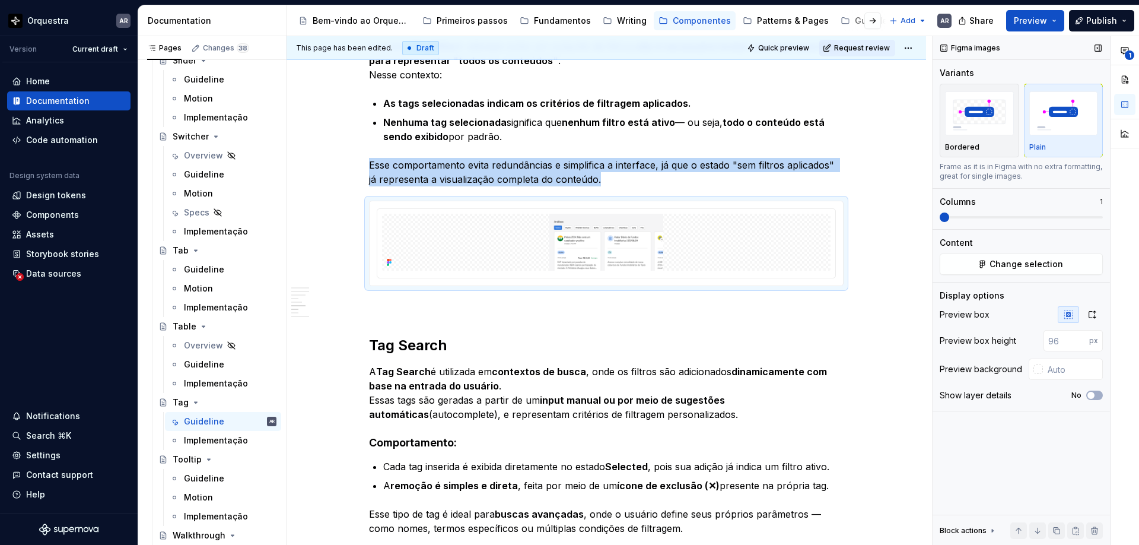
click at [996, 317] on icon "button" at bounding box center [1068, 314] width 9 height 9
click at [996, 316] on button "button" at bounding box center [1092, 314] width 21 height 17
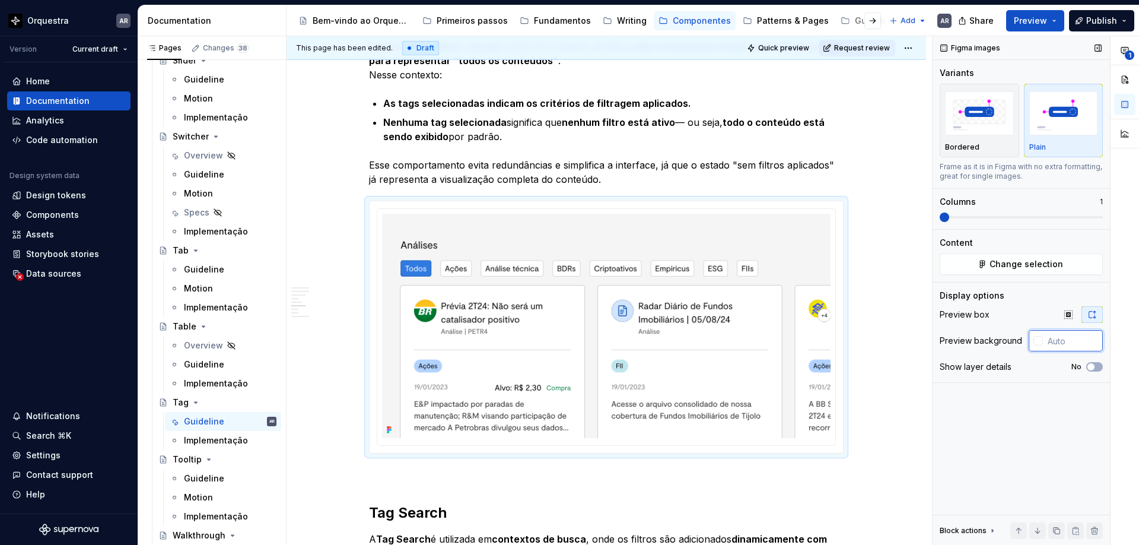
click at [996, 342] on input "text" at bounding box center [1073, 340] width 60 height 21
click at [996, 344] on div at bounding box center [1038, 340] width 9 height 9
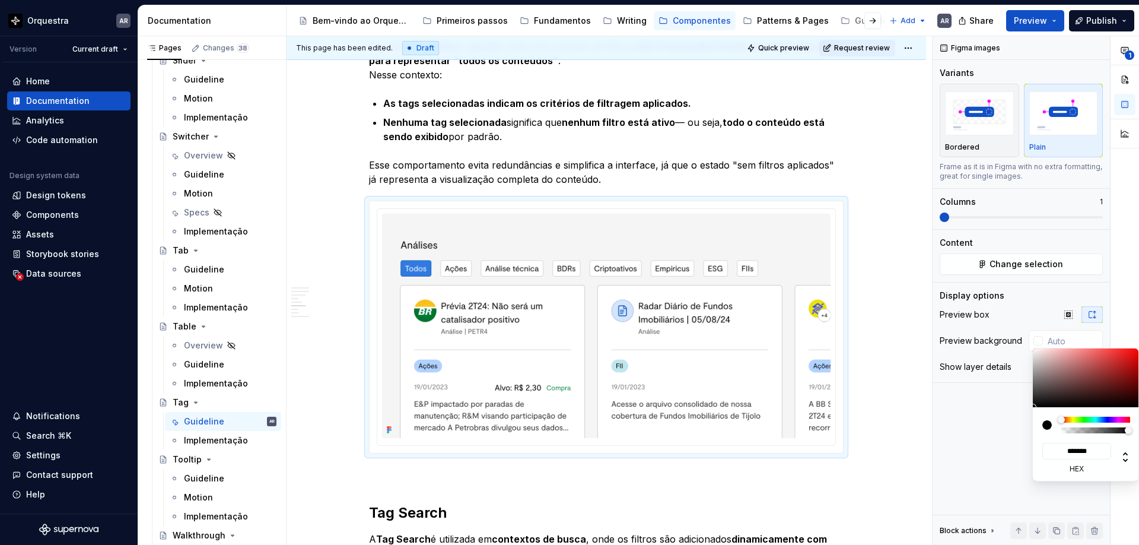
type input "#D64B4B"
type input "*******"
type input "#D64C4C"
type input "*******"
click at [996, 358] on div at bounding box center [1086, 377] width 107 height 59
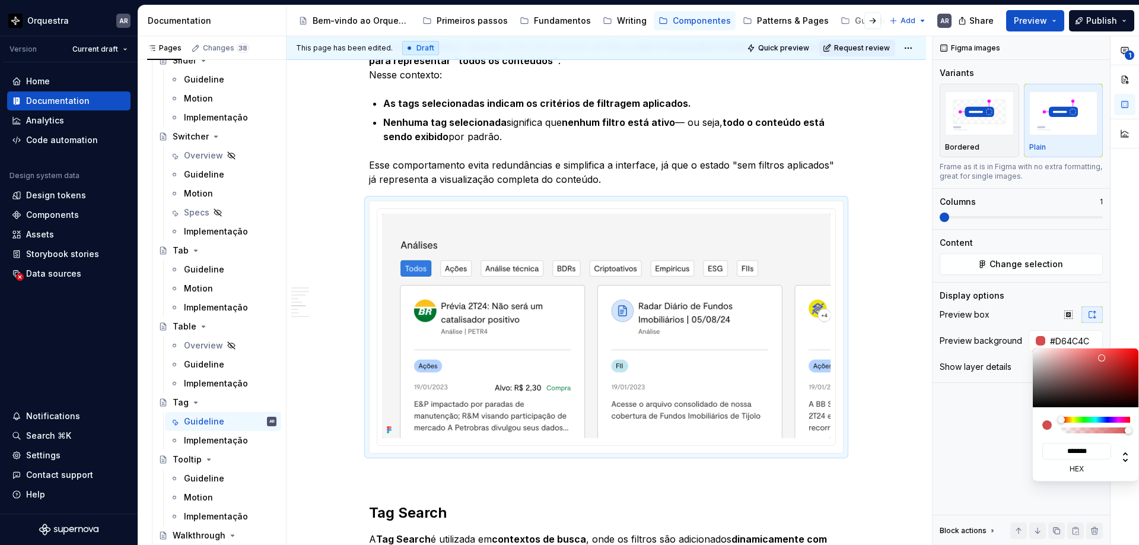
type input "#E34D4D"
type input "*******"
click at [996, 355] on div at bounding box center [1103, 354] width 7 height 7
click at [983, 431] on div "**********" at bounding box center [1036, 290] width 206 height 509
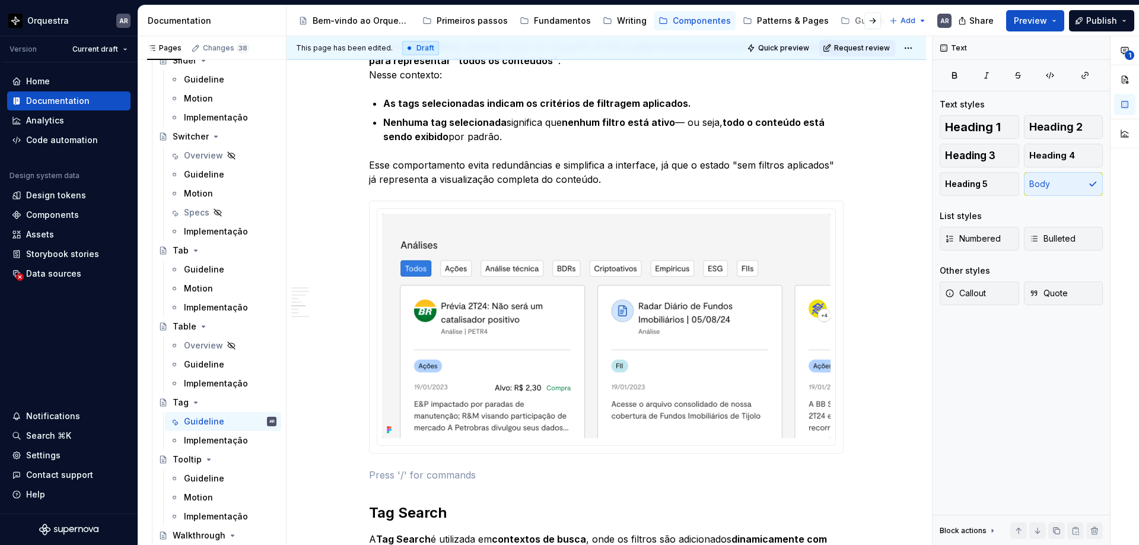
click at [891, 434] on html "Orquestra AR Version Current draft Home Documentation Analytics Code automation…" at bounding box center [569, 272] width 1139 height 545
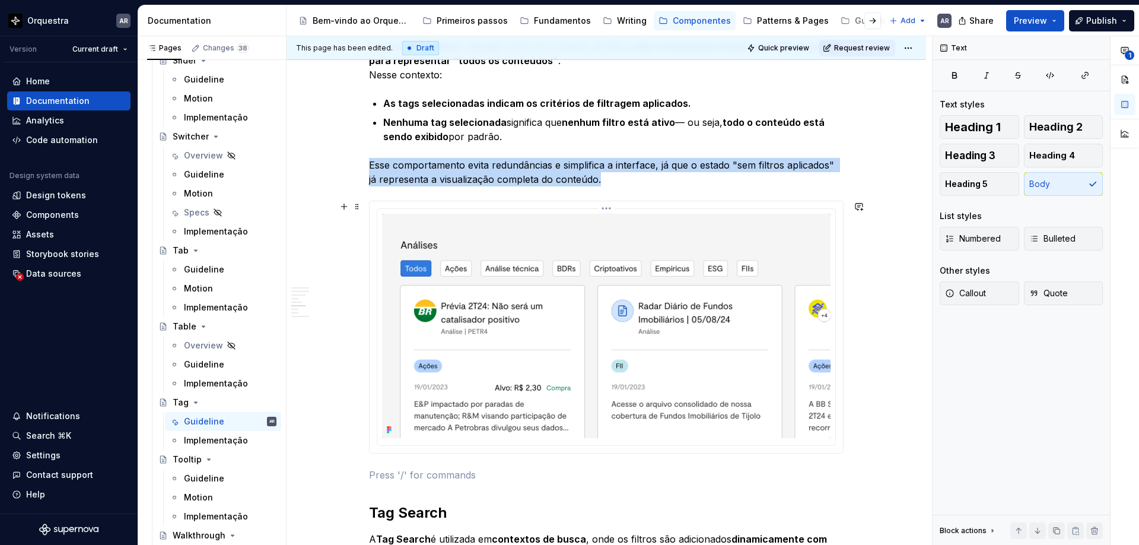
click at [755, 326] on img at bounding box center [606, 326] width 449 height 224
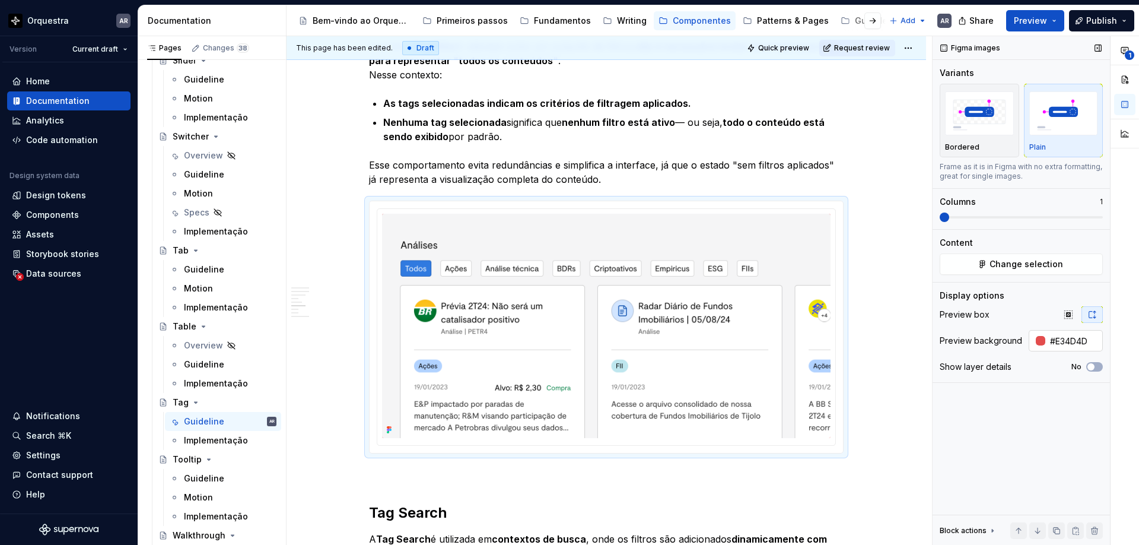
click at [996, 341] on div at bounding box center [1040, 340] width 9 height 9
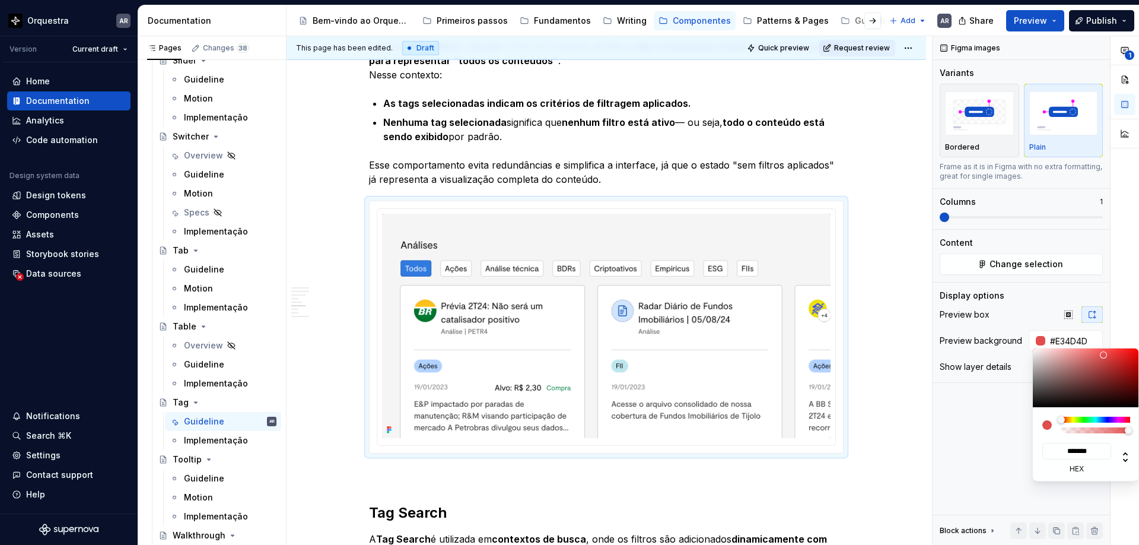
type input "#955858"
type input "*******"
type input "#955A5A"
type input "*******"
type input "#B98989"
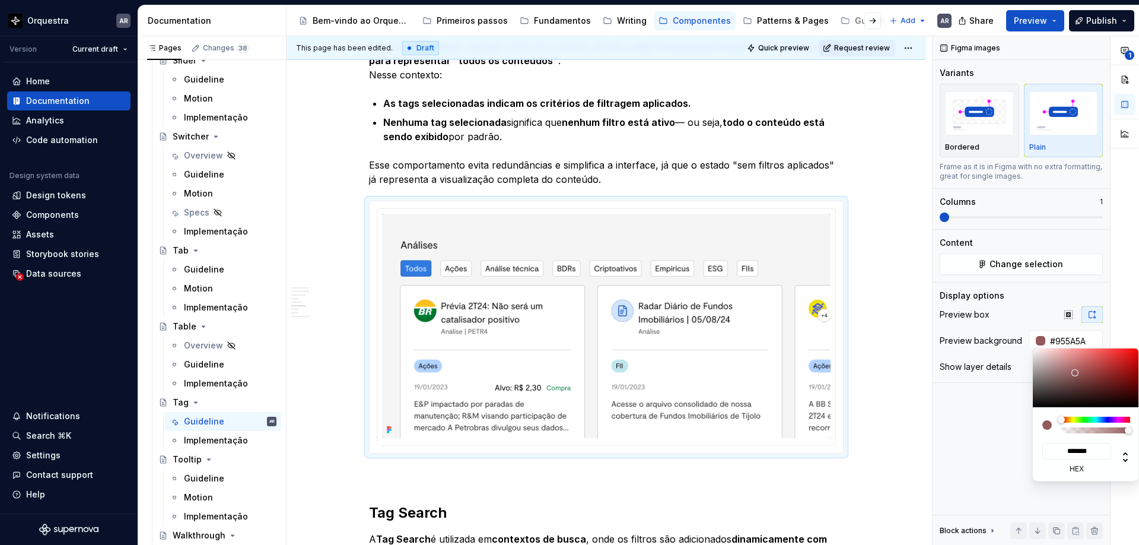
type input "*******"
type input "#F5E0E0"
type input "*******"
type input "#FFFCFC"
type input "*******"
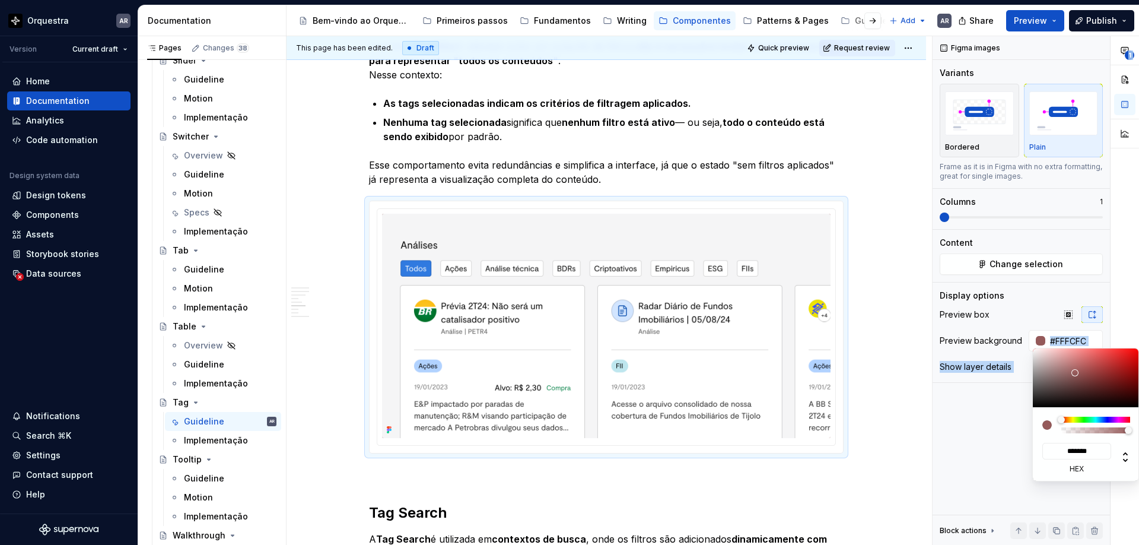
type input "#FFFFFF"
type input "*******"
drag, startPoint x: 1077, startPoint y: 373, endPoint x: 1021, endPoint y: 331, distance: 70.0
click at [996, 331] on body "Orquestra AR Version Current draft Home Documentation Analytics Code automation…" at bounding box center [569, 272] width 1139 height 545
click at [959, 422] on div "**********" at bounding box center [1036, 290] width 206 height 509
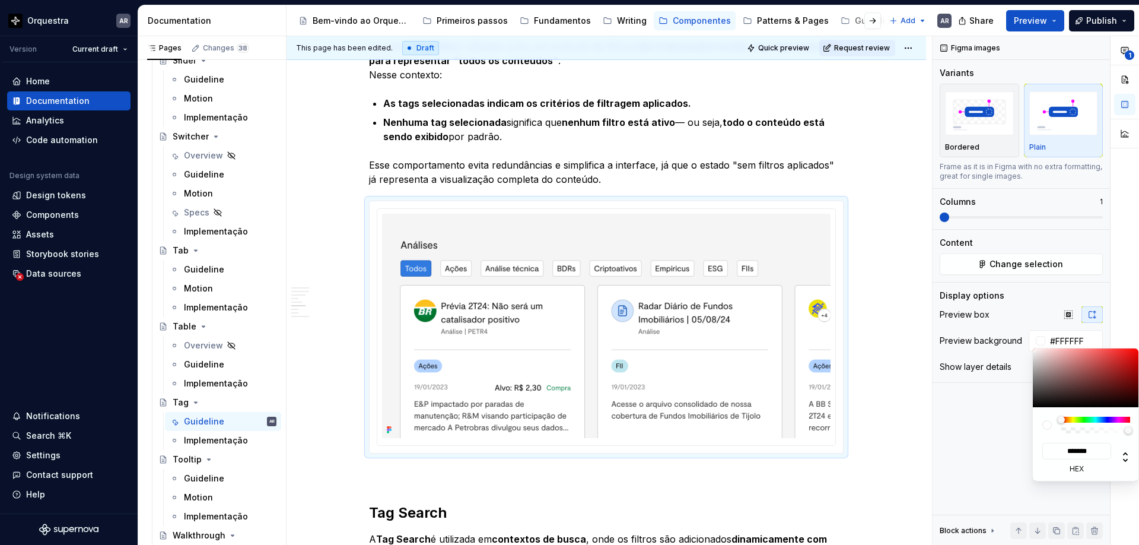
click at [959, 422] on div "**********" at bounding box center [1036, 290] width 206 height 509
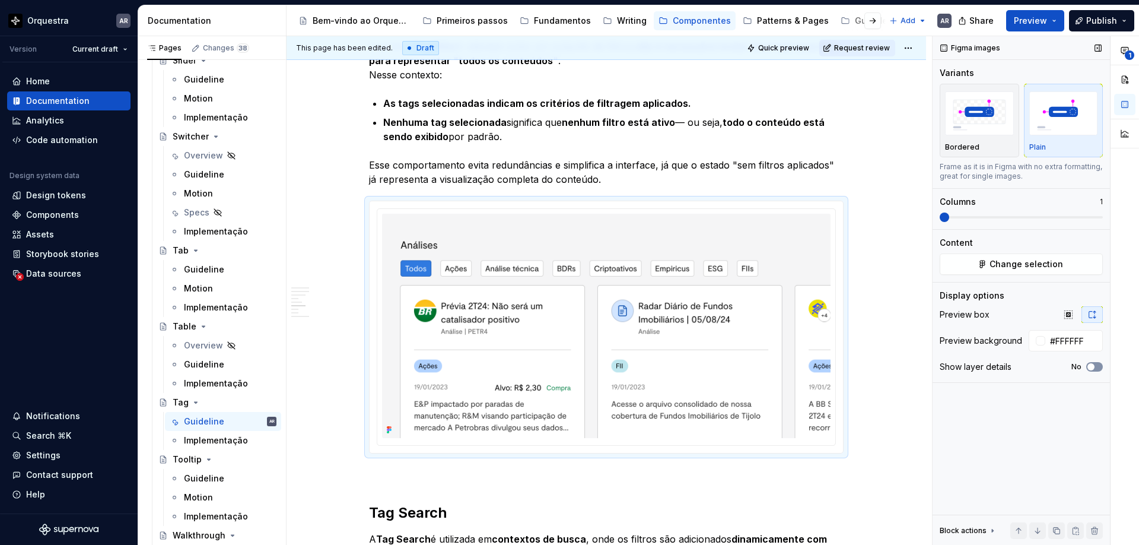
click at [996, 366] on span "button" at bounding box center [1091, 366] width 7 height 7
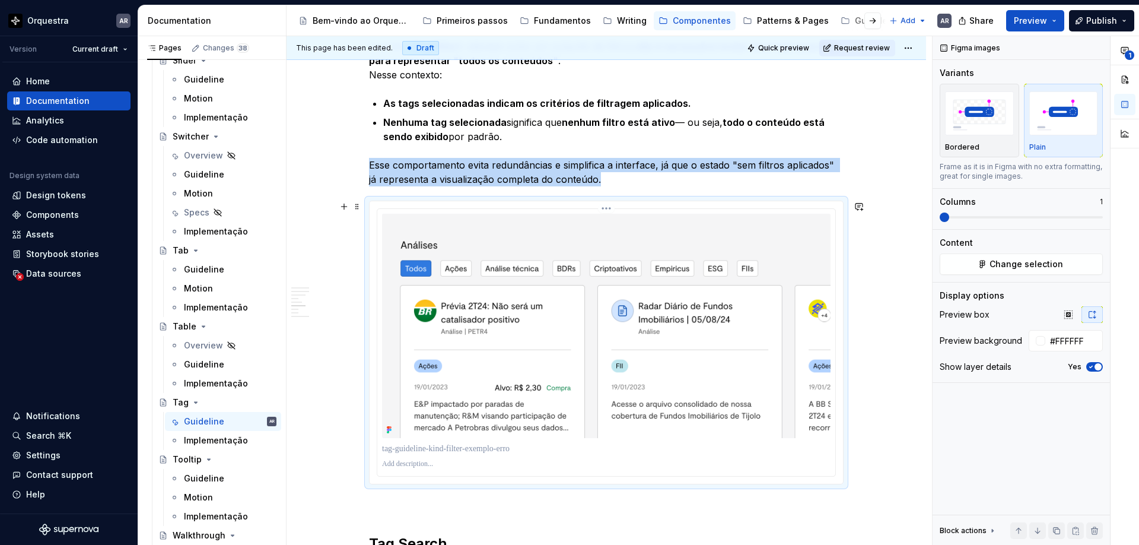
click at [465, 450] on p at bounding box center [606, 449] width 449 height 12
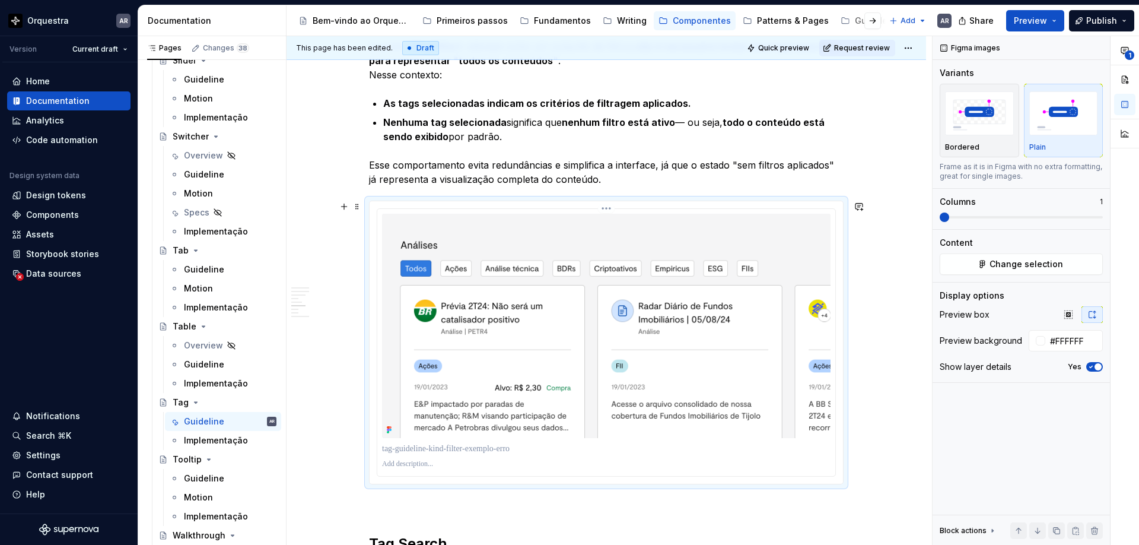
click at [465, 450] on p at bounding box center [606, 449] width 449 height 12
click at [435, 447] on p at bounding box center [606, 449] width 449 height 12
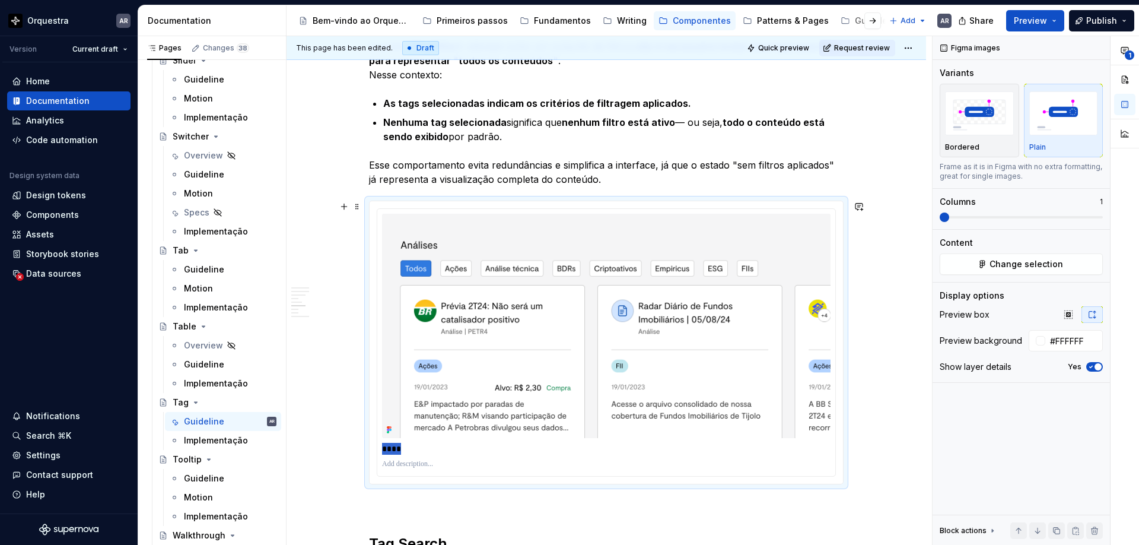
drag, startPoint x: 435, startPoint y: 447, endPoint x: 376, endPoint y: 447, distance: 58.7
click at [376, 447] on div "****" at bounding box center [606, 342] width 473 height 282
click at [581, 520] on div "Função As Tags são elementos interativos que auxiliam na identificação, categor…" at bounding box center [606, 425] width 475 height 2470
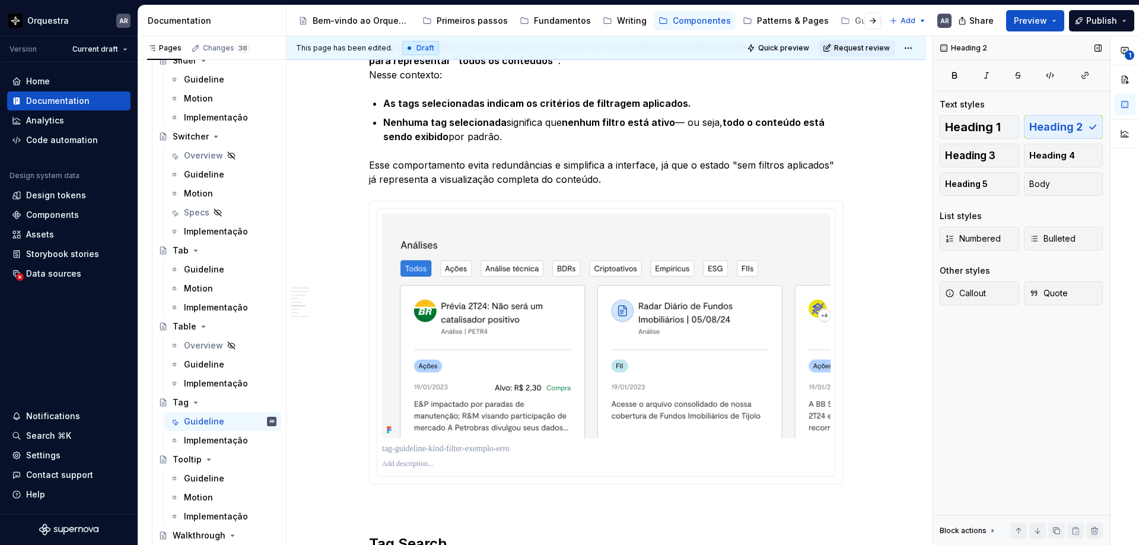
click at [940, 413] on div "Heading 2 Text styles Heading 1 Heading 2 Heading 3 Heading 4 Heading 5 Body Li…" at bounding box center [1021, 290] width 177 height 509
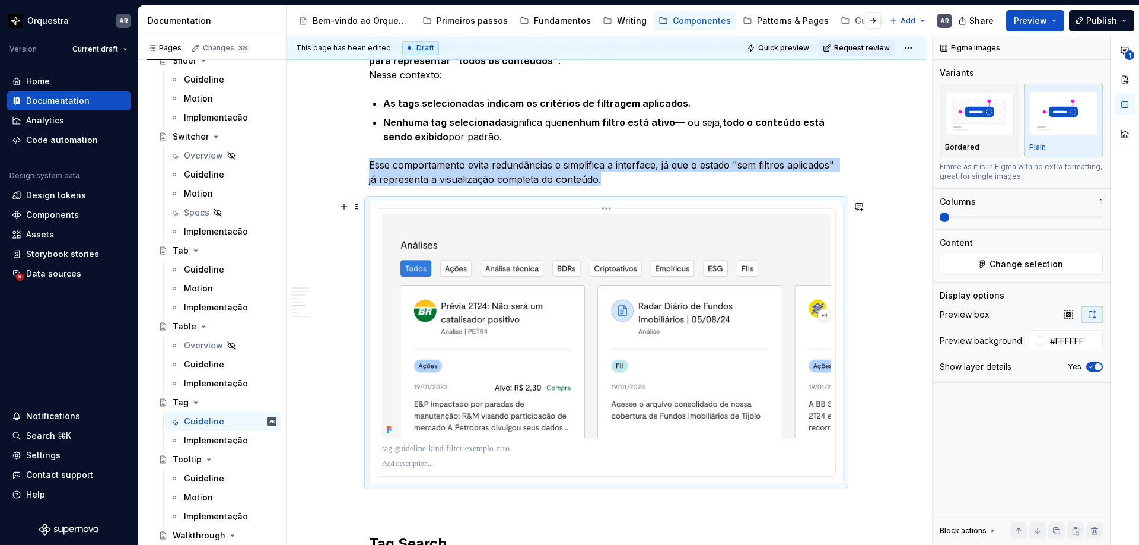
click at [678, 365] on img at bounding box center [606, 326] width 449 height 224
click at [996, 368] on span "button" at bounding box center [1098, 366] width 7 height 7
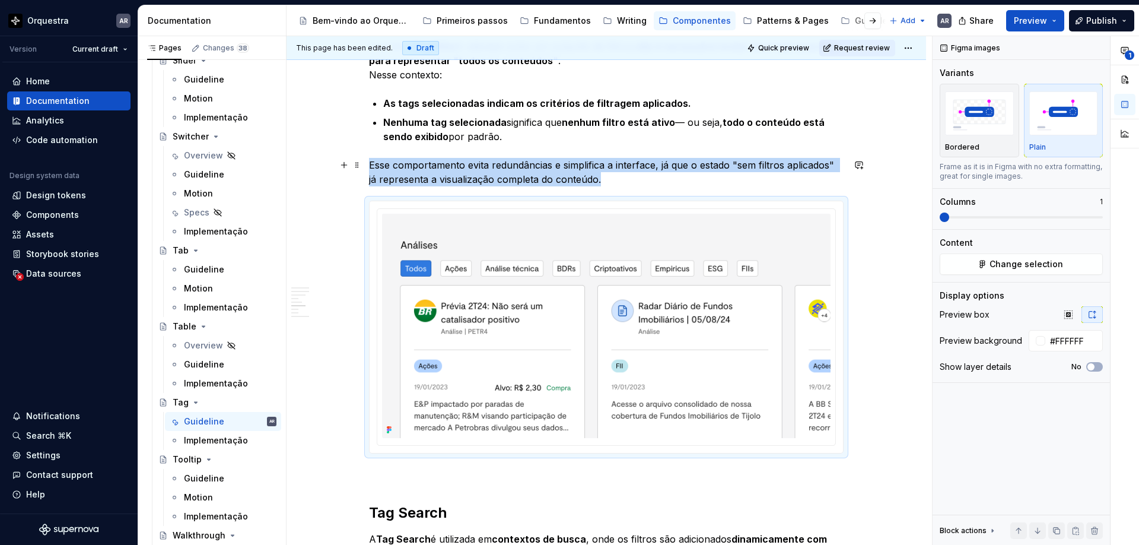
click at [690, 181] on p "Esse comportamento evita redundâncias e simplifica a interface, já que o estado…" at bounding box center [606, 172] width 475 height 28
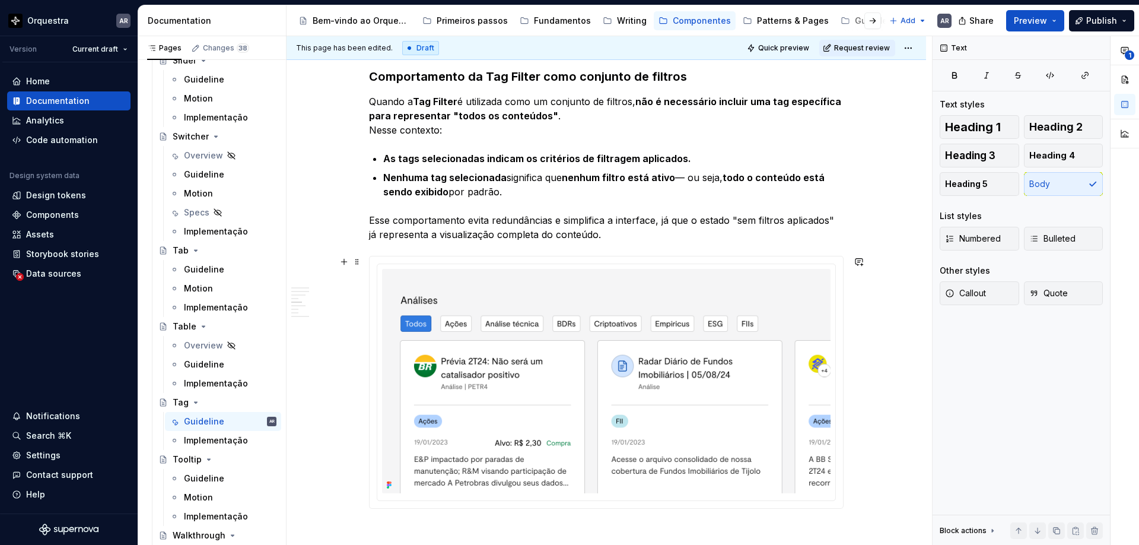
scroll to position [988, 0]
click at [529, 193] on p "Nenhuma tag selecionada significa que nenhum filtro está ativo — ou seja, todo …" at bounding box center [613, 185] width 460 height 28
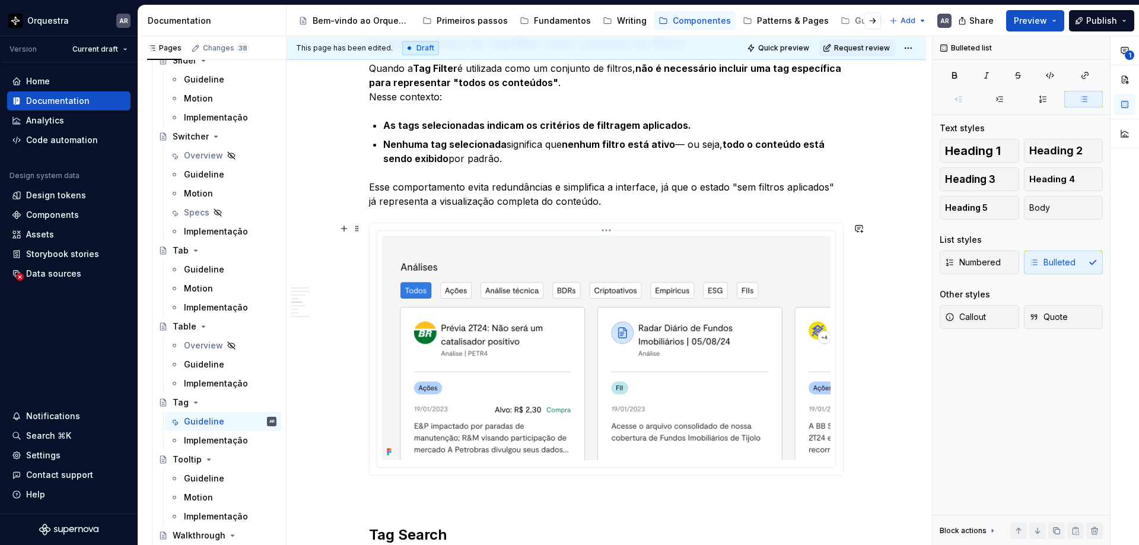
scroll to position [990, 0]
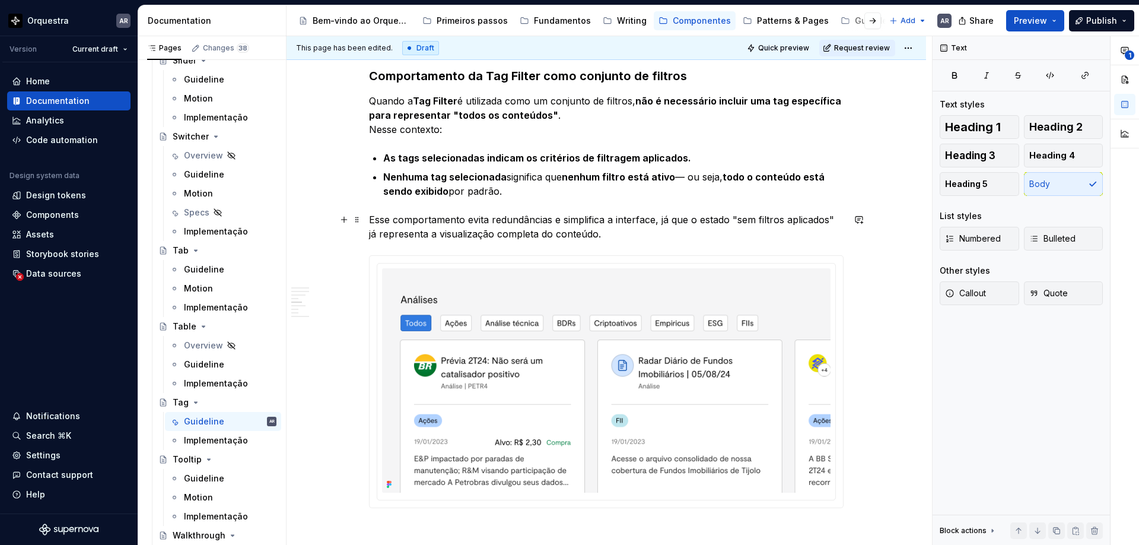
click at [623, 231] on p "Esse comportamento evita redundâncias e simplifica a interface, já que o estado…" at bounding box center [606, 226] width 475 height 28
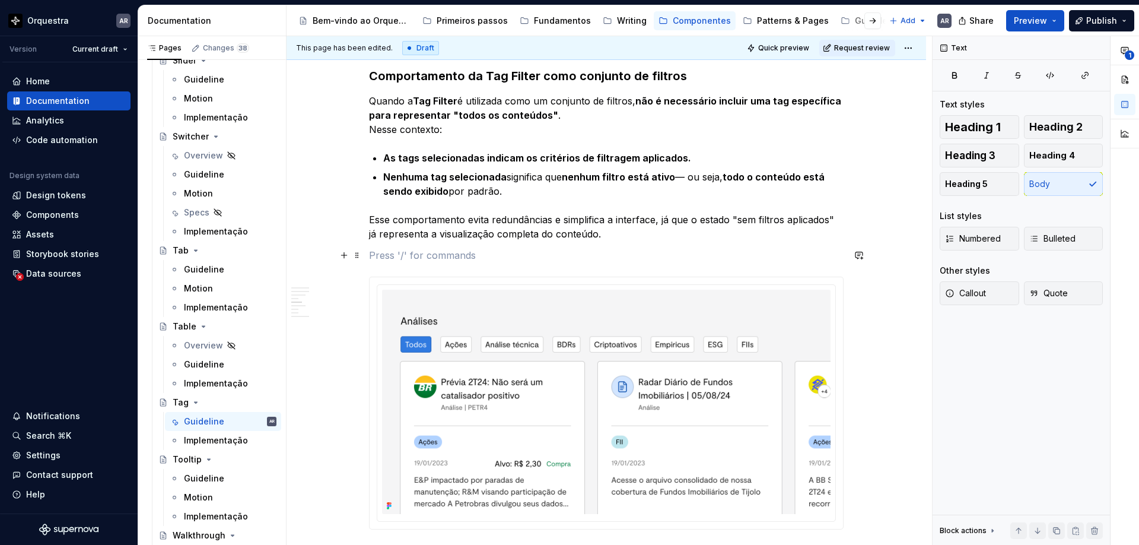
click at [515, 260] on p at bounding box center [606, 255] width 475 height 14
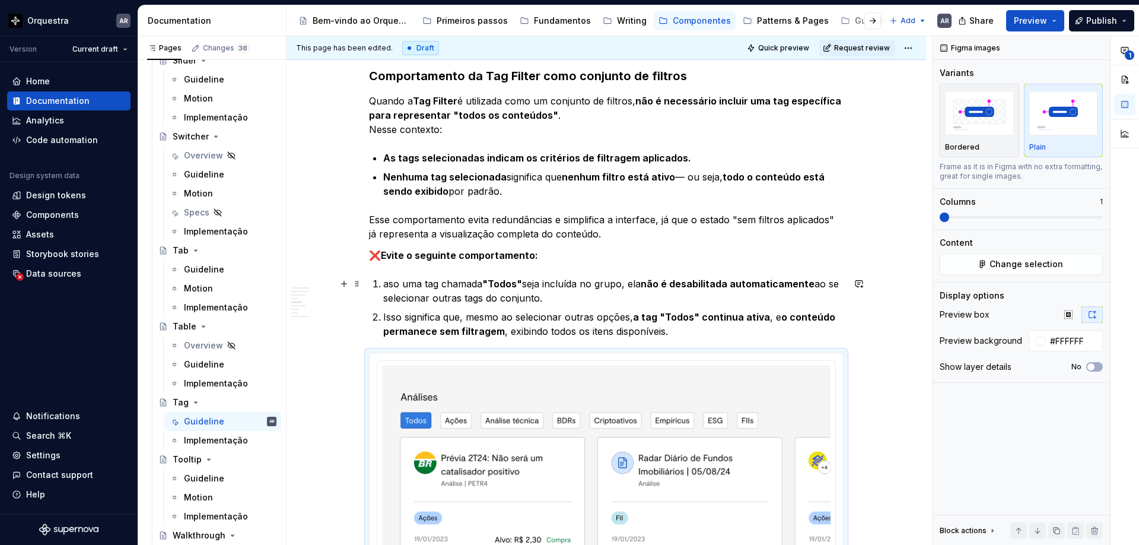
click at [387, 284] on p "aso uma tag chamada "Todos" seja incluída no grupo, ela não é desabilitada auto…" at bounding box center [613, 291] width 460 height 28
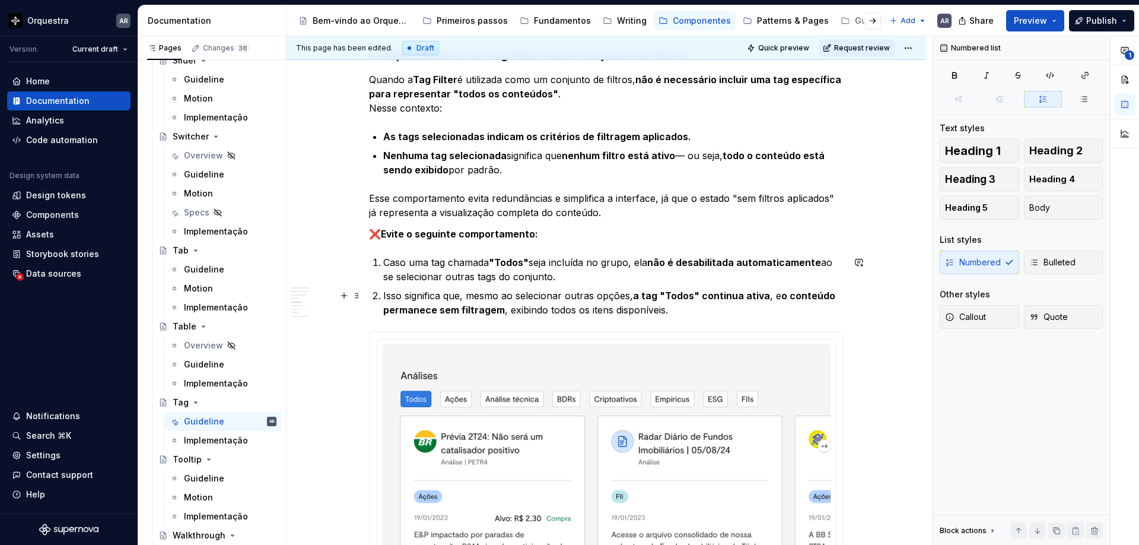
scroll to position [1012, 0]
click at [684, 308] on p "Isso significa que, mesmo ao selecionar outras opções, a tag "Todos" continua a…" at bounding box center [613, 302] width 460 height 28
click at [481, 258] on p "Caso uma tag chamada "Todos" seja incluída no grupo, ela não é desabilitada aut…" at bounding box center [613, 269] width 460 height 28
click at [477, 247] on div "Função As Tags são elementos interativos que auxiliam na identificação, categor…" at bounding box center [606, 491] width 475 height 2537
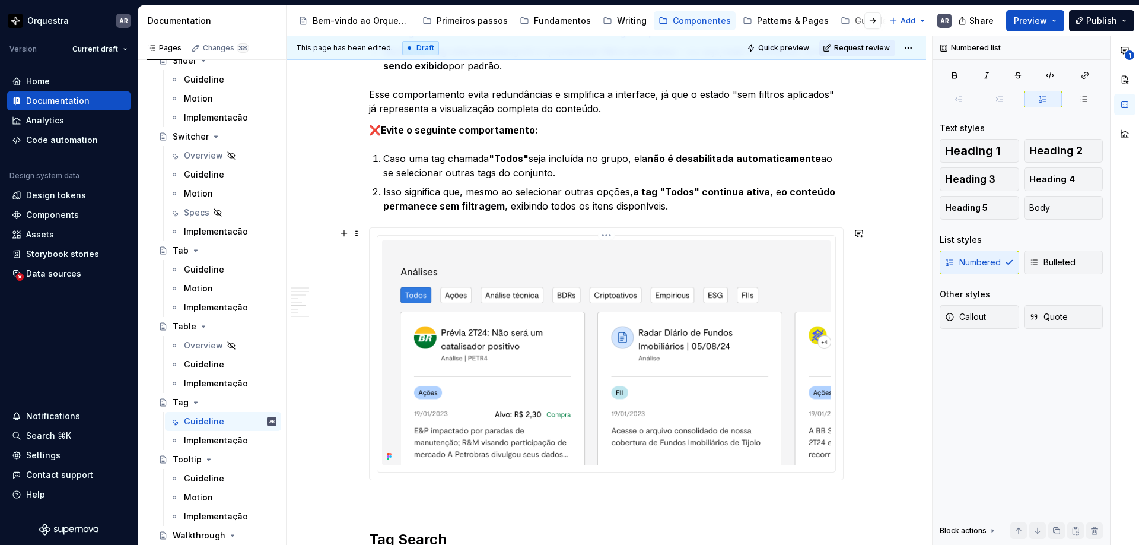
scroll to position [1117, 0]
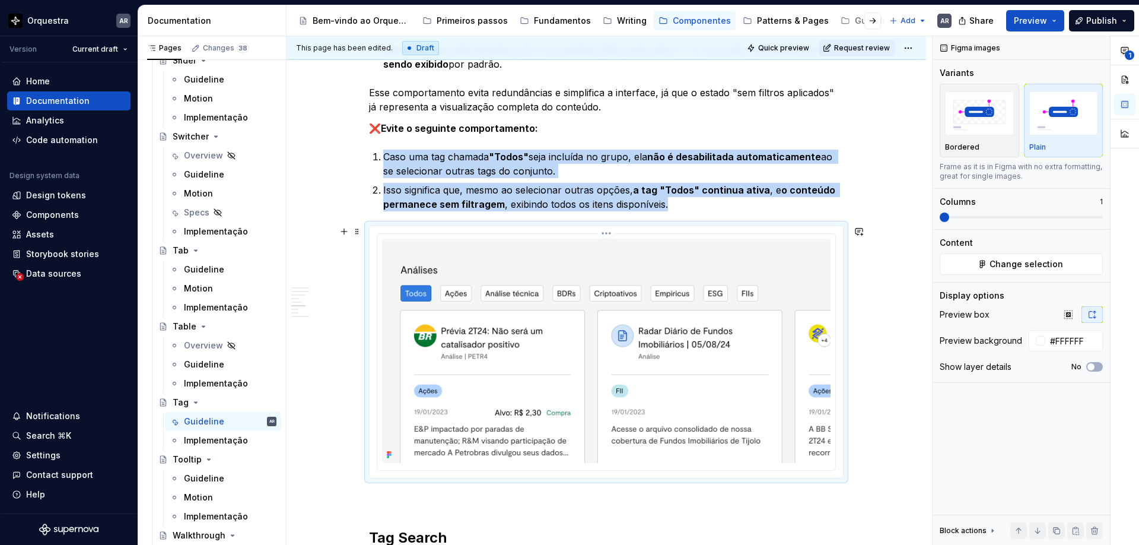
click at [477, 290] on img at bounding box center [606, 351] width 449 height 224
click at [996, 261] on span "Change selection" at bounding box center [1027, 264] width 74 height 12
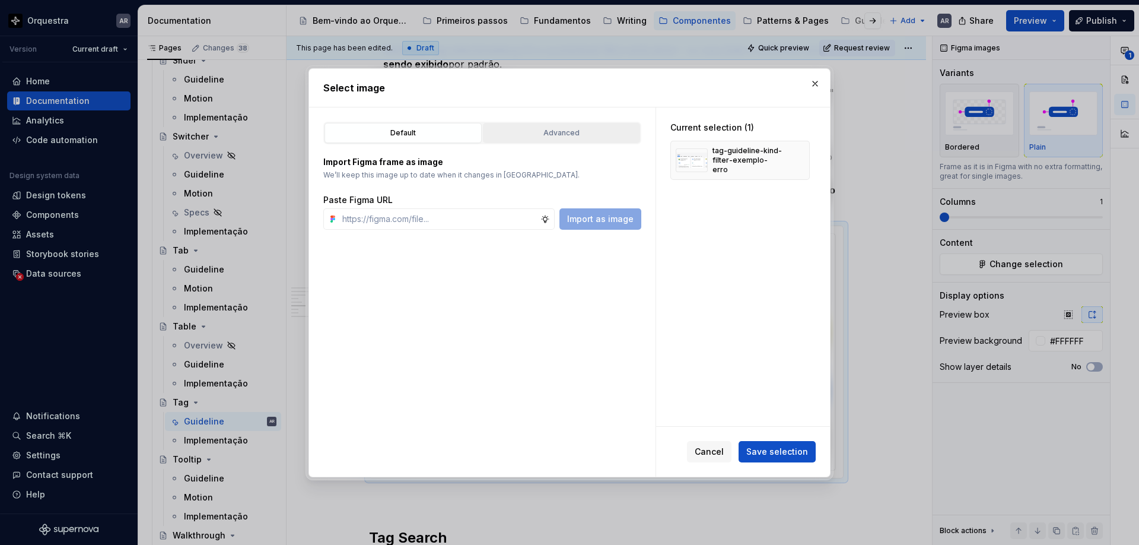
click at [580, 134] on div "Advanced" at bounding box center [561, 133] width 149 height 12
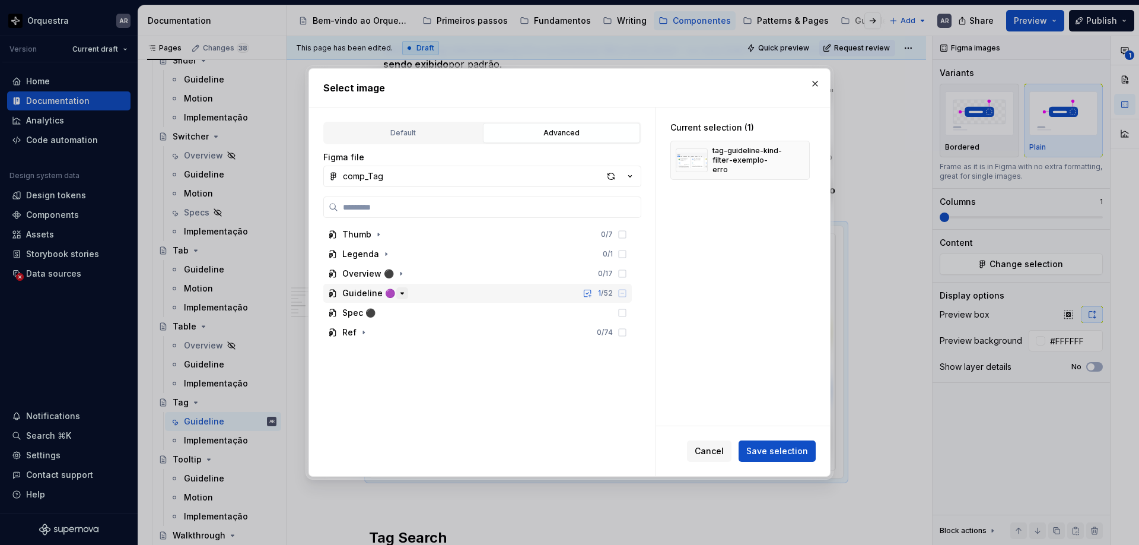
click at [401, 293] on icon "button" at bounding box center [402, 293] width 3 height 1
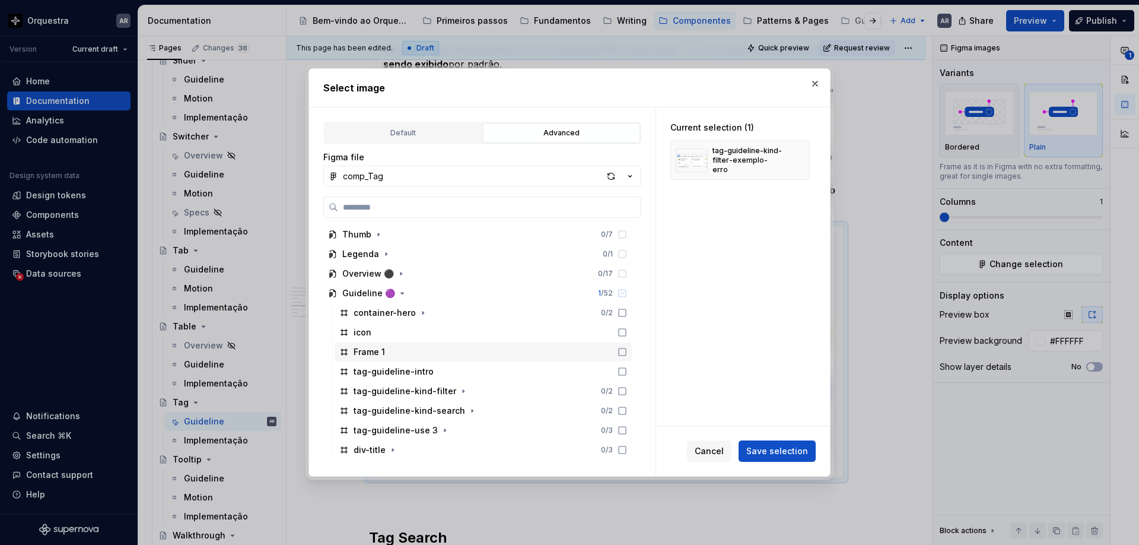
scroll to position [157, 0]
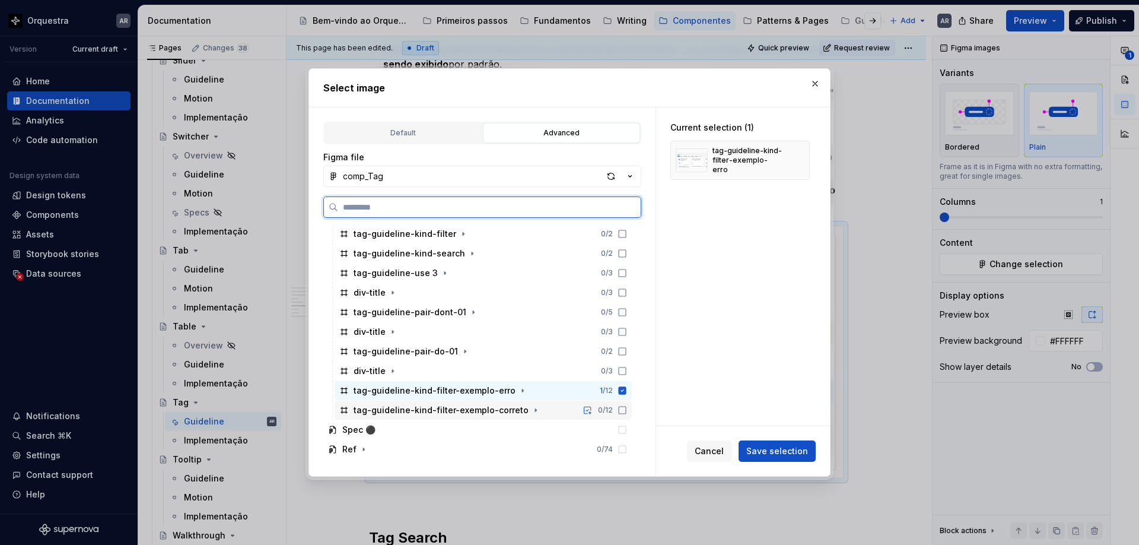
click at [627, 409] on icon at bounding box center [622, 409] width 9 height 9
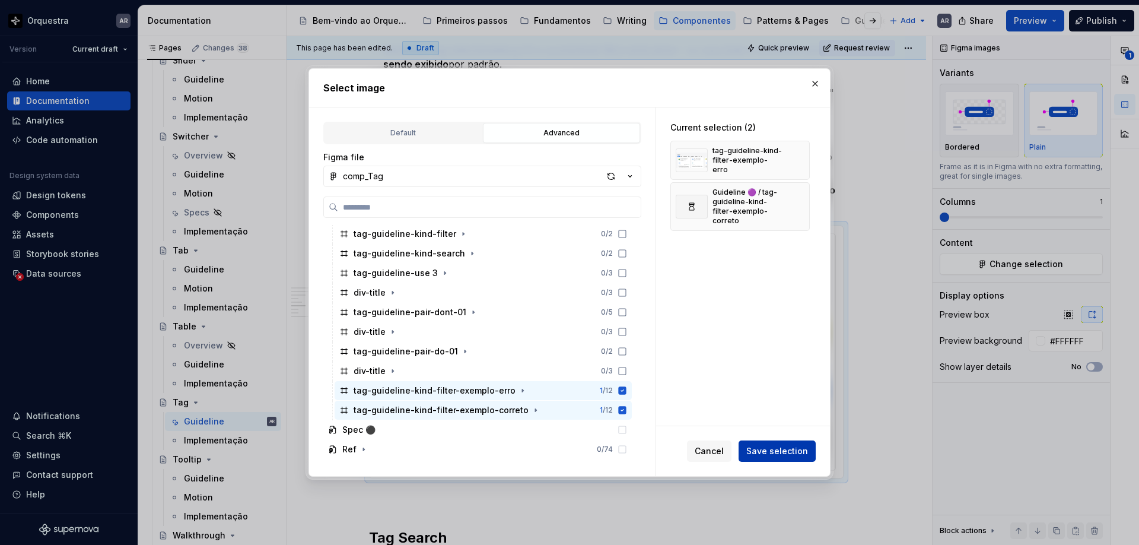
click at [784, 455] on span "Save selection" at bounding box center [777, 451] width 62 height 12
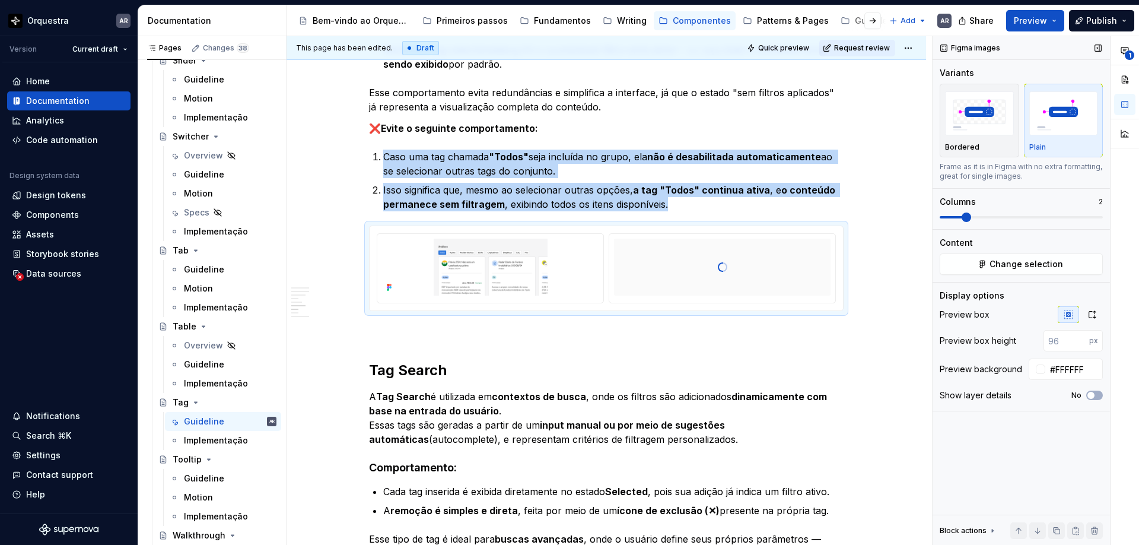
click at [964, 216] on span at bounding box center [1021, 217] width 163 height 2
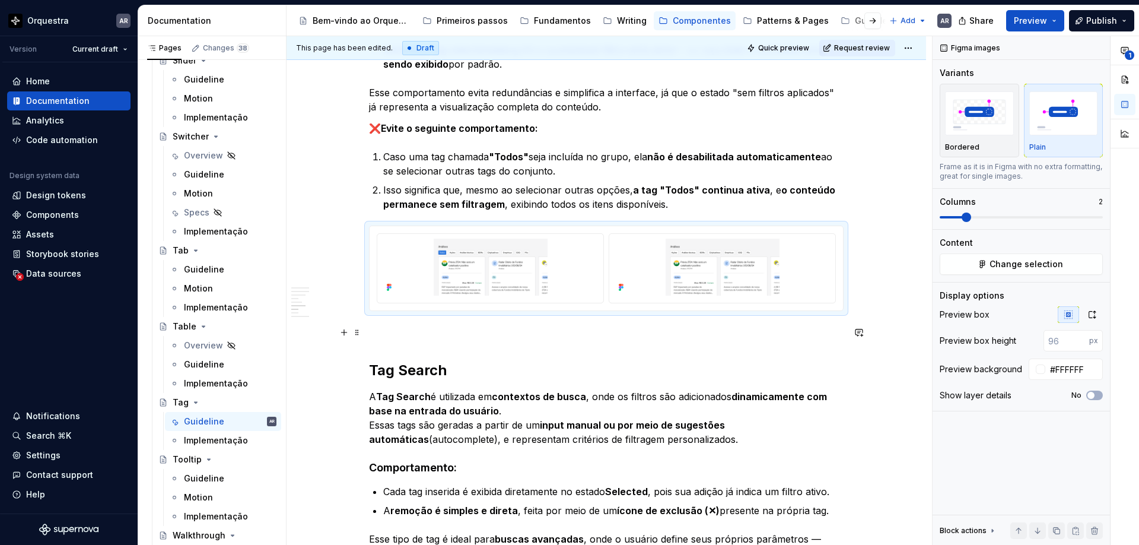
click at [497, 332] on p at bounding box center [606, 332] width 475 height 14
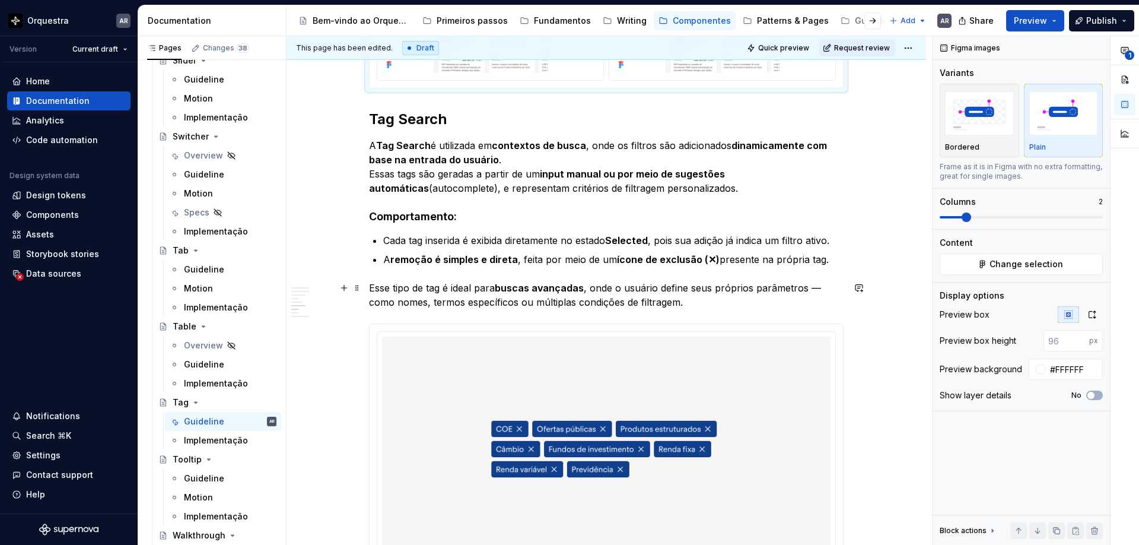
scroll to position [1343, 0]
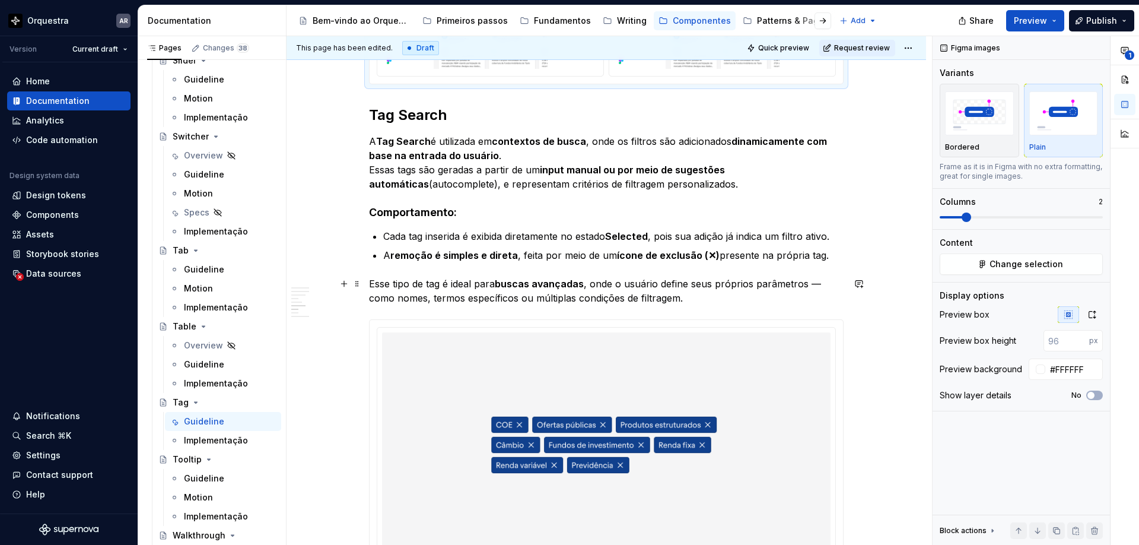
type textarea "*"
